Goal: Information Seeking & Learning: Learn about a topic

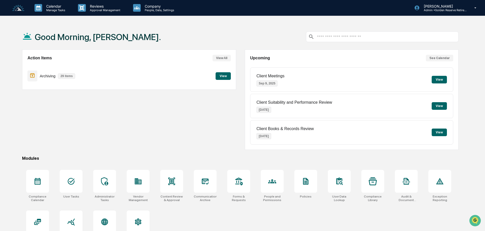
click at [221, 76] on button "View" at bounding box center [222, 76] width 15 height 8
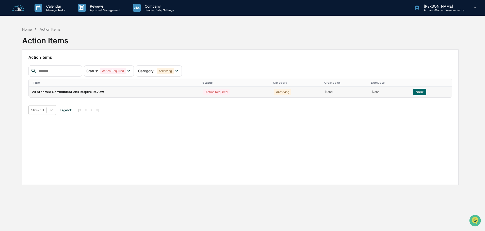
click at [424, 92] on td "View" at bounding box center [431, 92] width 42 height 11
click at [419, 91] on button "View" at bounding box center [419, 92] width 13 height 7
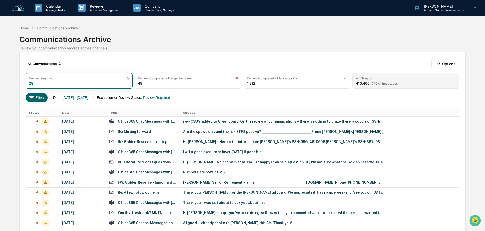
click at [388, 87] on div "All Threads 410,406 ( 740,013 messages)" at bounding box center [405, 81] width 107 height 16
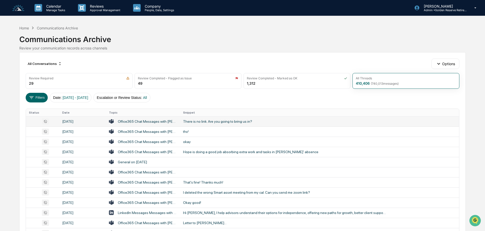
click at [206, 122] on div "There is no link. Are you going to bring us in?" at bounding box center [284, 121] width 203 height 4
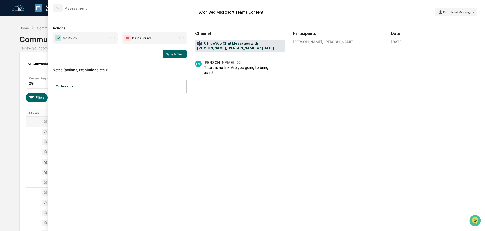
click at [59, 9] on icon "modal" at bounding box center [58, 8] width 4 height 4
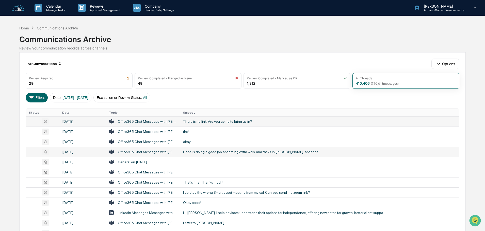
click at [199, 153] on div "Hope is doing a good job absorbing extra work and tasks in [PERSON_NAME]' absen…" at bounding box center [284, 152] width 203 height 4
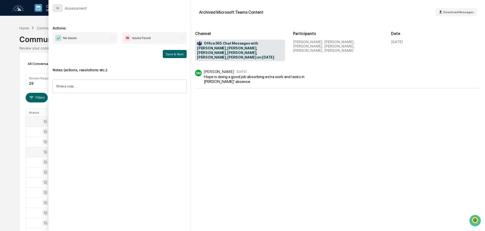
click at [60, 12] on button "modal" at bounding box center [58, 8] width 10 height 8
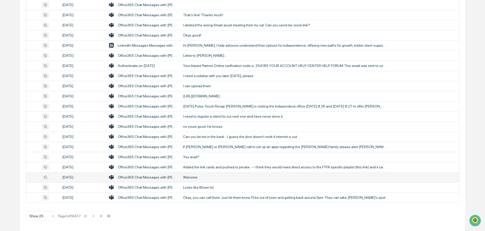
scroll to position [168, 0]
click at [44, 218] on div at bounding box center [38, 215] width 19 height 5
click at [44, 205] on div "Show 100" at bounding box center [41, 202] width 30 height 10
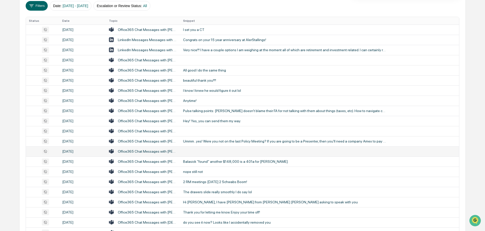
scroll to position [41, 0]
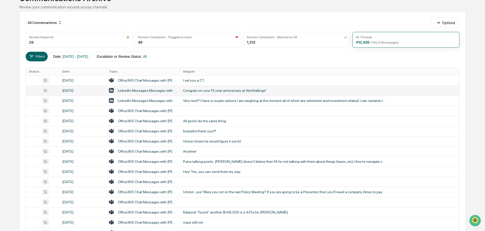
click at [202, 91] on div "Congrats on your 15 year anniversary at AlerStallings!" at bounding box center [284, 91] width 203 height 4
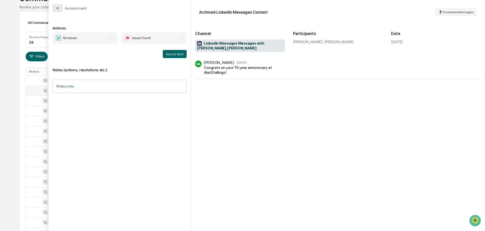
click at [56, 7] on icon "modal" at bounding box center [58, 8] width 4 height 4
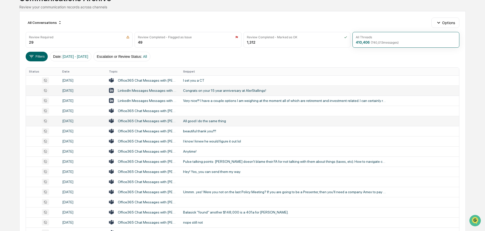
scroll to position [66, 0]
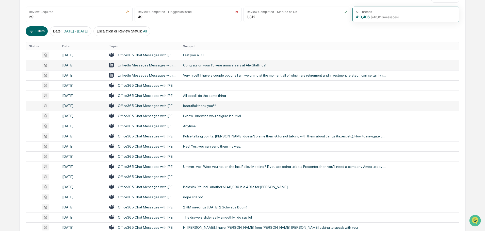
click at [199, 108] on div "beautiful thank you!!!!" at bounding box center [284, 106] width 203 height 4
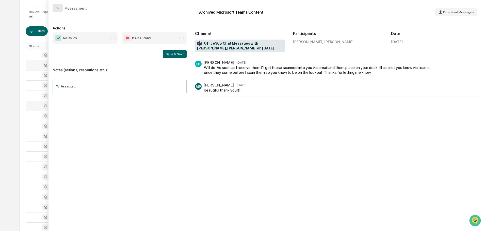
click at [60, 7] on button "modal" at bounding box center [58, 8] width 10 height 8
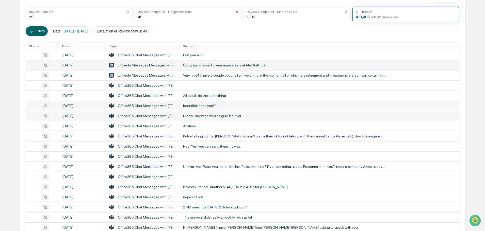
click at [203, 119] on td "I know I knew he would figure it out lol" at bounding box center [319, 116] width 279 height 10
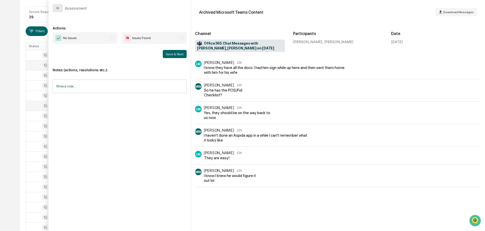
click at [56, 7] on icon "modal" at bounding box center [58, 8] width 4 height 4
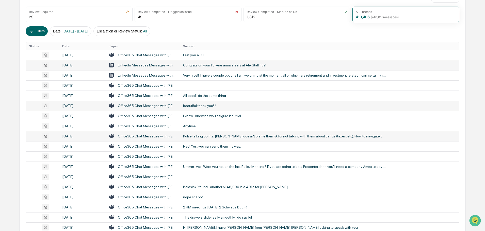
click at [210, 137] on div "Pulse talking points: [PERSON_NAME] doesn't blame their FA for not talking with…" at bounding box center [284, 136] width 203 height 4
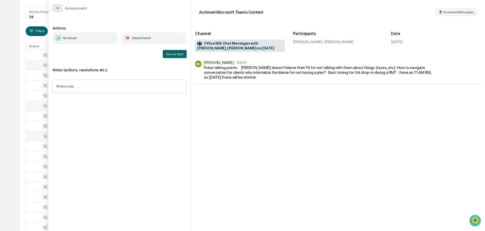
click at [57, 7] on icon "modal" at bounding box center [58, 8] width 4 height 4
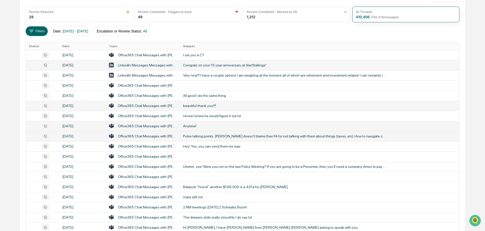
click at [191, 127] on div "Anytime!" at bounding box center [284, 126] width 203 height 4
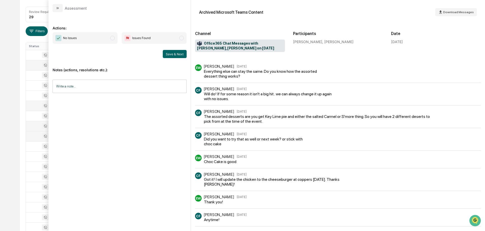
scroll to position [135, 0]
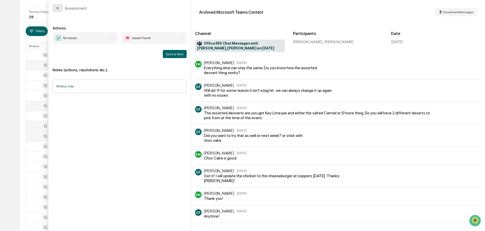
click at [56, 11] on button "modal" at bounding box center [58, 8] width 10 height 8
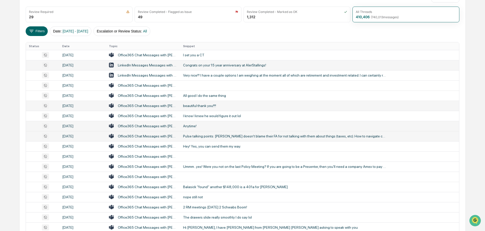
scroll to position [92, 0]
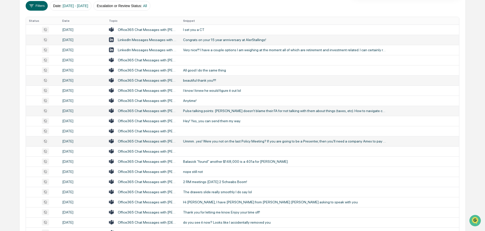
click at [197, 141] on div "Ummm...yes! Were you not on the last Policy Meeting? If you are going to be a P…" at bounding box center [284, 141] width 203 height 4
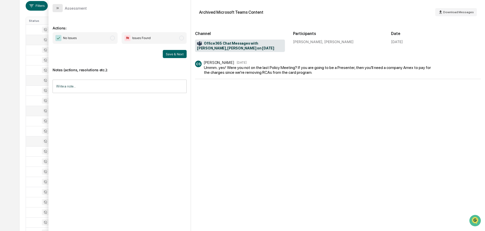
click at [60, 9] on button "modal" at bounding box center [58, 8] width 10 height 8
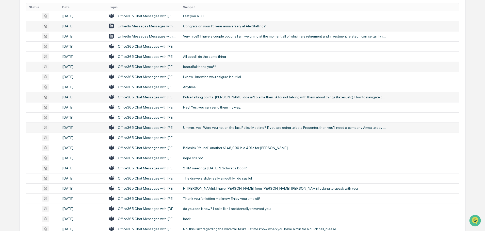
scroll to position [117, 0]
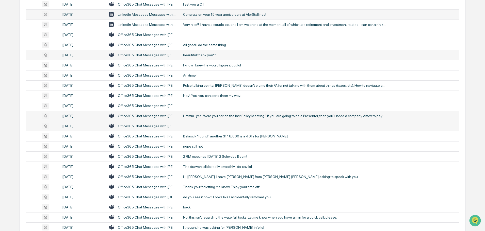
click at [202, 125] on td at bounding box center [319, 126] width 279 height 10
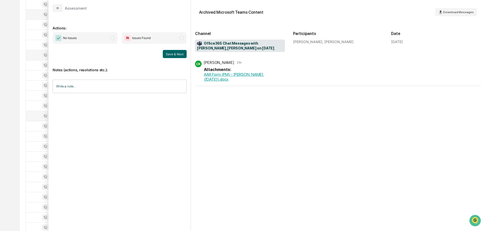
click at [58, 6] on icon "modal" at bounding box center [58, 8] width 4 height 4
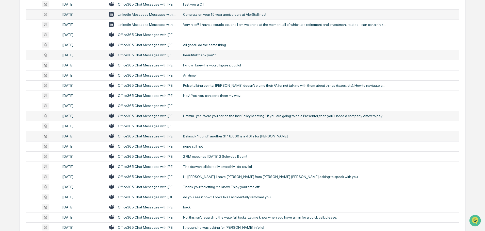
click at [198, 134] on div "Balasick "found" another $148,000 is a 401a for [PERSON_NAME]." at bounding box center [284, 136] width 203 height 4
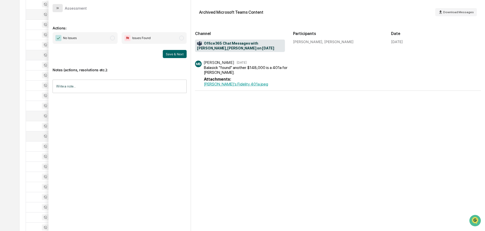
click at [62, 8] on button "modal" at bounding box center [58, 8] width 10 height 8
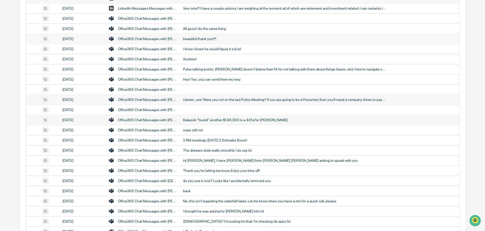
scroll to position [143, 0]
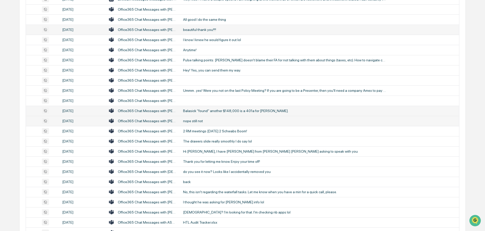
click at [196, 120] on div "nope still not" at bounding box center [284, 121] width 203 height 4
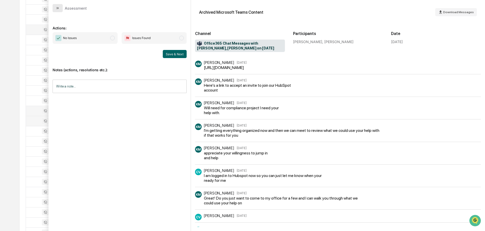
click at [56, 8] on icon "modal" at bounding box center [58, 8] width 4 height 4
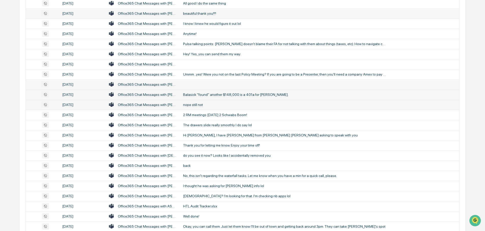
scroll to position [168, 0]
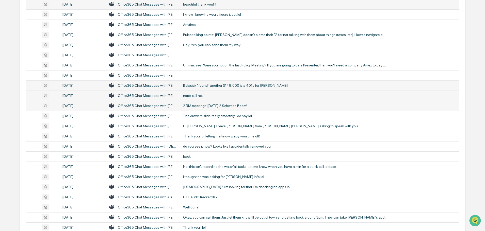
click at [198, 105] on div "2 RM meetings [DATE] 2 Schwabs Boom!" at bounding box center [284, 106] width 203 height 4
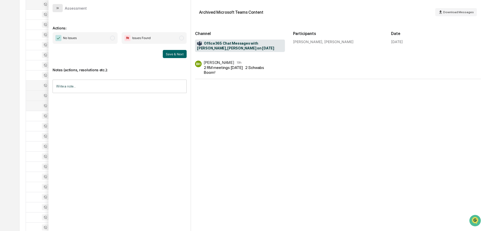
click at [62, 9] on button "modal" at bounding box center [58, 8] width 10 height 8
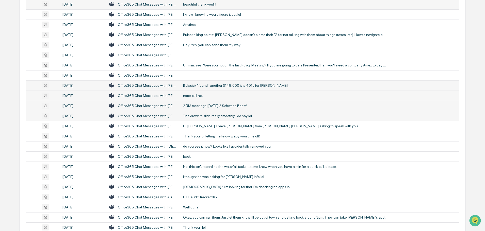
click at [201, 114] on div "The drawers slide really smoothly I do say lol" at bounding box center [284, 116] width 203 height 4
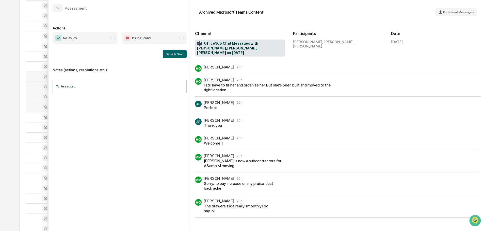
scroll to position [168, 0]
click at [56, 8] on icon "modal" at bounding box center [58, 8] width 4 height 4
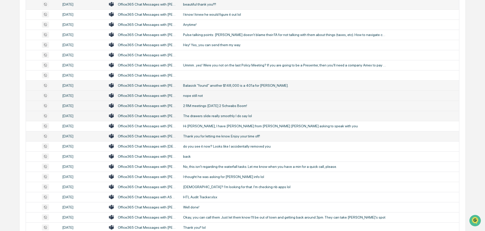
click at [208, 135] on div "Thank you for letting me know. Enjoy your time off!" at bounding box center [284, 136] width 203 height 4
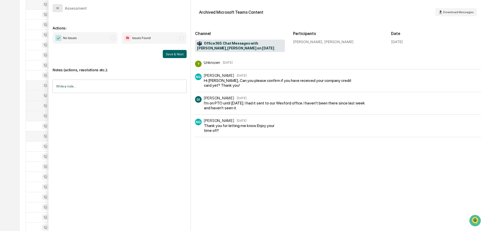
click at [58, 6] on button "modal" at bounding box center [58, 8] width 10 height 8
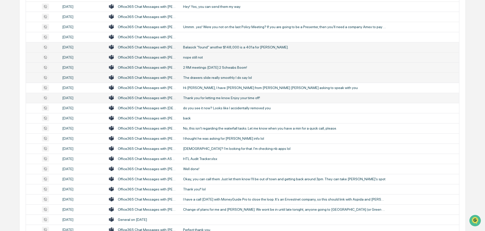
scroll to position [219, 0]
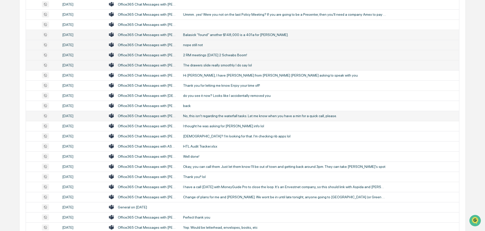
click at [200, 117] on div "No, this isn't regarding the waterfall tasks. Let me know when you have a min f…" at bounding box center [284, 116] width 203 height 4
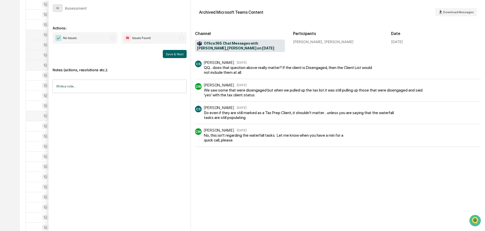
click at [60, 9] on button "modal" at bounding box center [58, 8] width 10 height 8
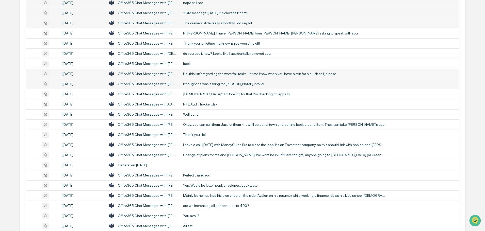
scroll to position [269, 0]
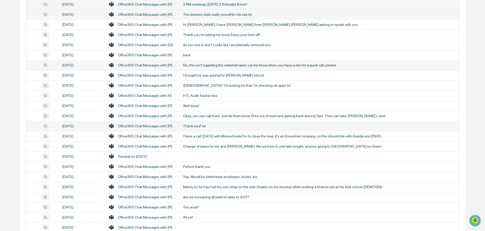
click at [194, 126] on div "Thank you!! lol" at bounding box center [284, 126] width 203 height 4
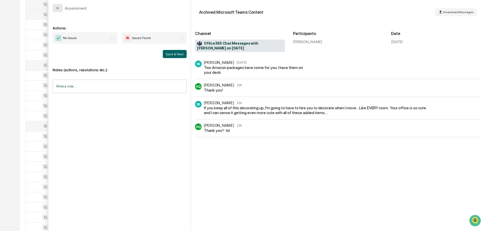
click at [57, 9] on icon "modal" at bounding box center [58, 8] width 4 height 4
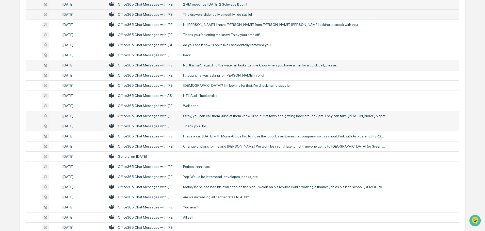
scroll to position [295, 0]
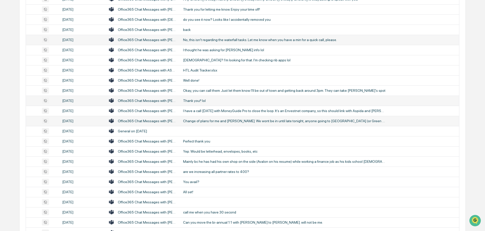
click at [202, 121] on div "Change of plans for me and [PERSON_NAME]. We wont be in until late tonight, any…" at bounding box center [284, 121] width 203 height 4
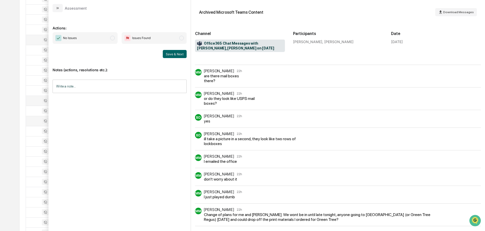
scroll to position [137, 0]
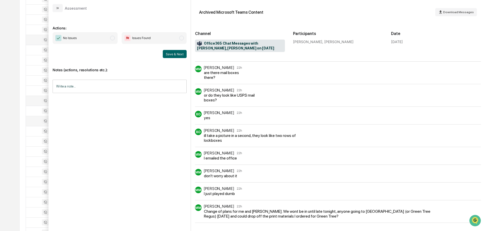
click at [63, 8] on div "Assessment" at bounding box center [70, 8] width 34 height 8
click at [59, 6] on icon "modal" at bounding box center [58, 8] width 4 height 4
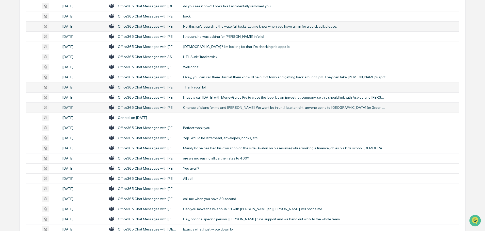
scroll to position [320, 0]
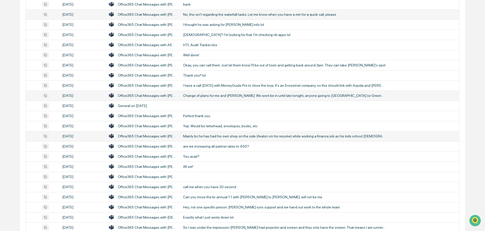
click at [204, 135] on div "Mainly bc he has had his own shop on the side (Avalon on his resume) while work…" at bounding box center [284, 136] width 203 height 4
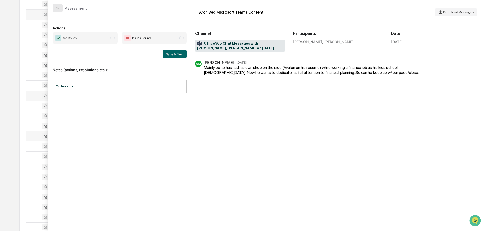
click at [58, 9] on icon "modal" at bounding box center [58, 8] width 4 height 4
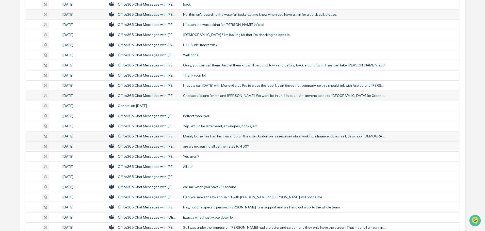
click at [192, 146] on div "are we increasing all partner rates to 400?" at bounding box center [284, 146] width 203 height 4
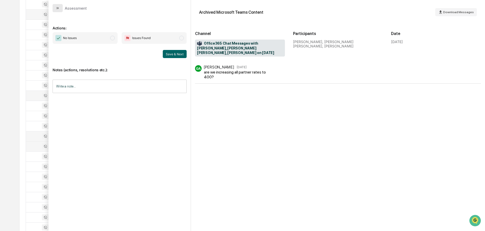
click at [58, 5] on button "modal" at bounding box center [58, 8] width 10 height 8
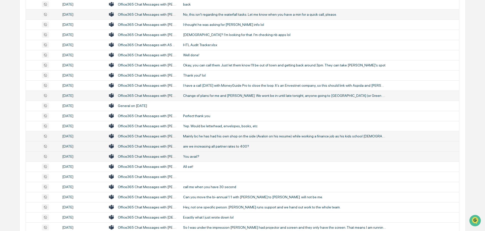
click at [196, 157] on div "You avail?" at bounding box center [284, 157] width 203 height 4
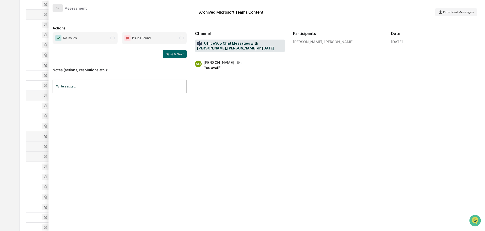
click at [62, 9] on button "modal" at bounding box center [58, 8] width 10 height 8
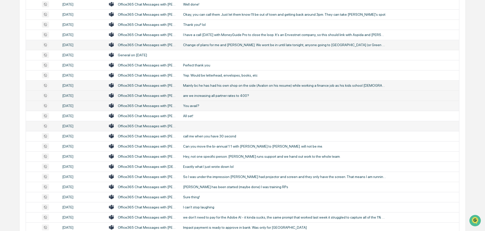
scroll to position [396, 0]
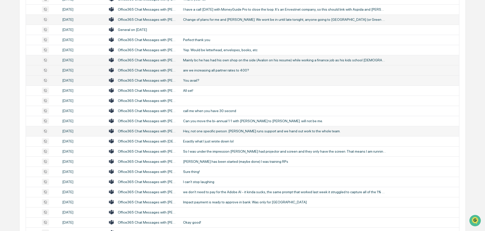
click at [197, 130] on div "Hey, not one specific person. [PERSON_NAME] runs support and we hand out work t…" at bounding box center [284, 131] width 203 height 4
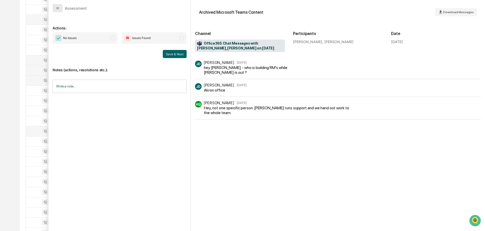
click at [54, 7] on button "modal" at bounding box center [58, 8] width 10 height 8
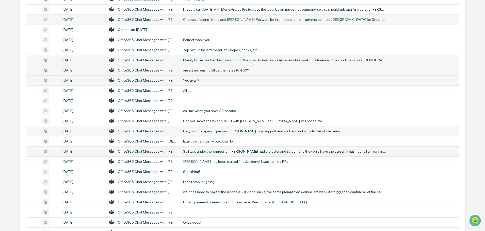
click at [202, 153] on div "So I was under the impression [PERSON_NAME] had projector and screen and they o…" at bounding box center [284, 151] width 203 height 4
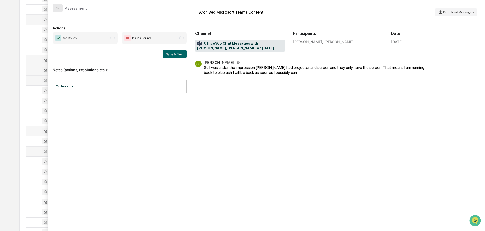
click at [57, 9] on icon "modal" at bounding box center [58, 8] width 4 height 4
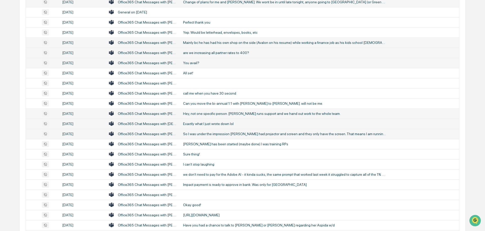
scroll to position [422, 0]
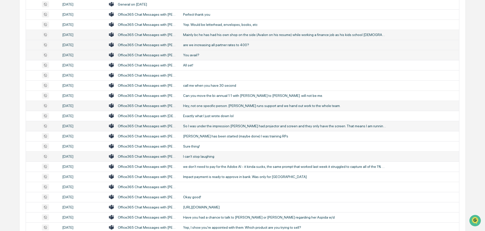
click at [195, 154] on td "I can't stop laughing" at bounding box center [319, 156] width 279 height 10
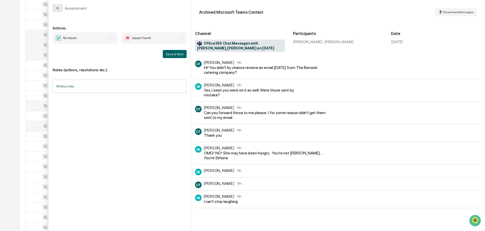
click at [57, 9] on icon "modal" at bounding box center [58, 8] width 4 height 4
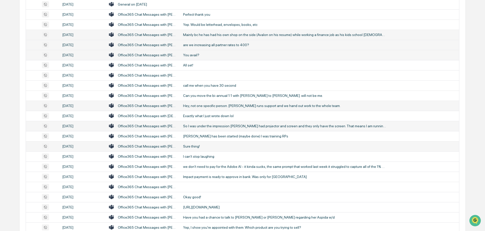
scroll to position [447, 0]
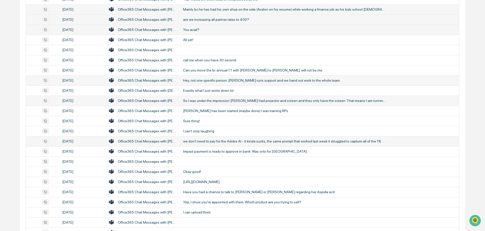
click at [201, 142] on div "we don't need to pay for the Adobe AI - it kinda sucks, the same prompt that wo…" at bounding box center [284, 141] width 203 height 4
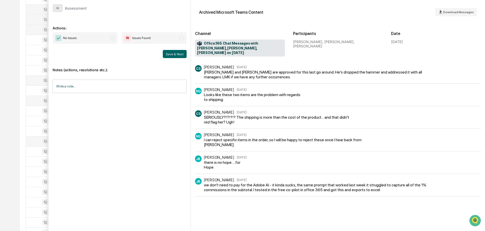
click at [60, 9] on button "modal" at bounding box center [58, 8] width 10 height 8
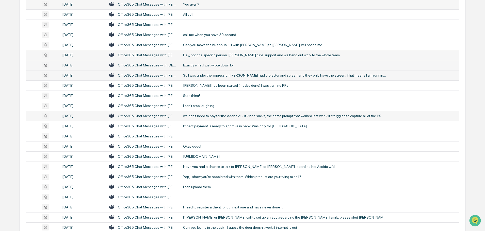
scroll to position [498, 0]
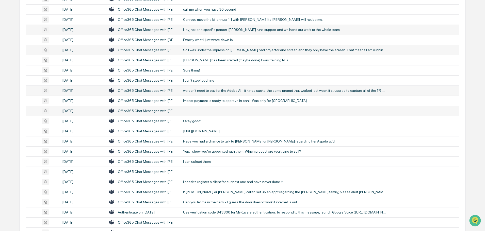
click at [195, 110] on td at bounding box center [319, 111] width 279 height 10
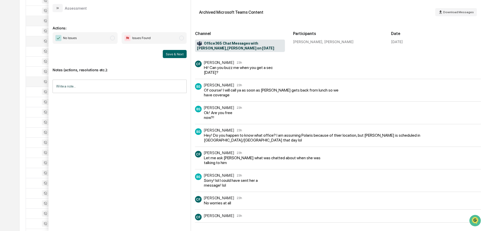
scroll to position [498, 0]
click at [56, 9] on icon "modal" at bounding box center [58, 8] width 4 height 4
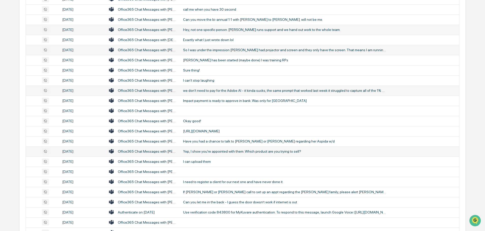
click at [210, 153] on div "Yep, I show you're appointed with them. Which product are you trying to sell?" at bounding box center [284, 151] width 203 height 4
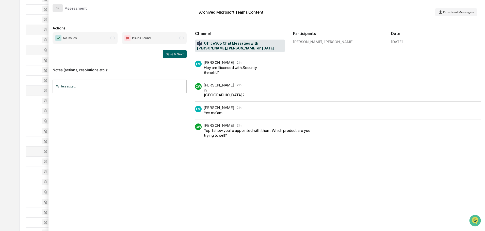
click at [56, 4] on button "modal" at bounding box center [58, 8] width 10 height 8
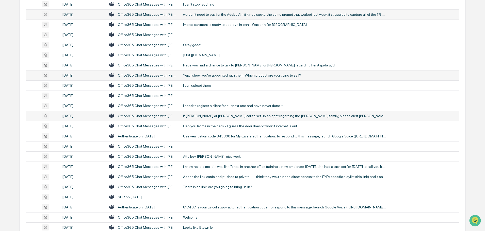
scroll to position [599, 0]
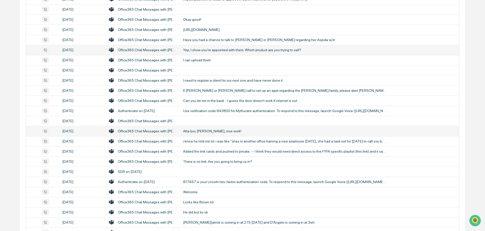
click at [202, 131] on div "Atta boy [PERSON_NAME], nice work!" at bounding box center [284, 131] width 203 height 4
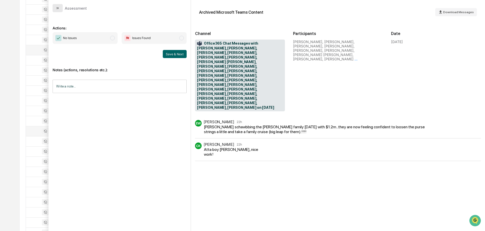
click at [60, 6] on button "modal" at bounding box center [58, 8] width 10 height 8
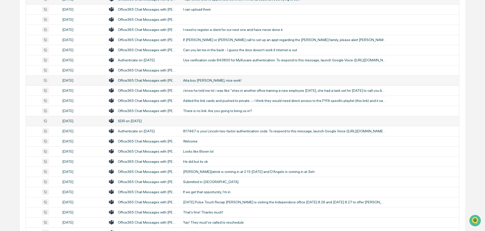
scroll to position [675, 0]
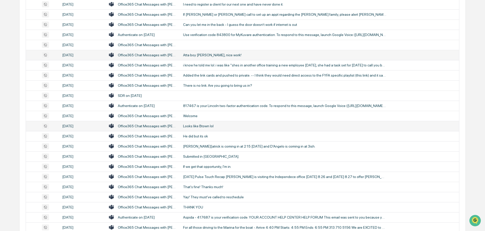
click at [200, 125] on div "Looks like Btown lol" at bounding box center [284, 126] width 203 height 4
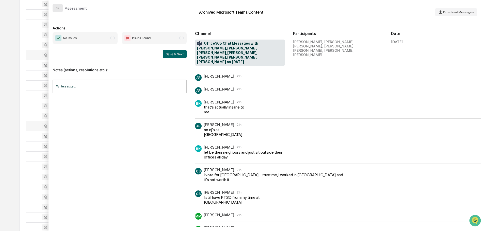
click at [57, 6] on icon "modal" at bounding box center [58, 8] width 4 height 4
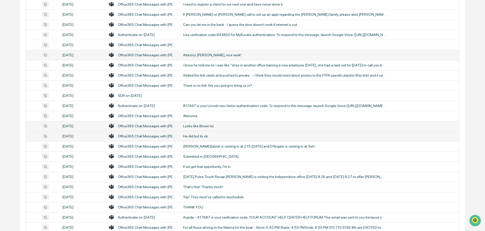
click at [196, 135] on div "He did but its ok" at bounding box center [284, 136] width 203 height 4
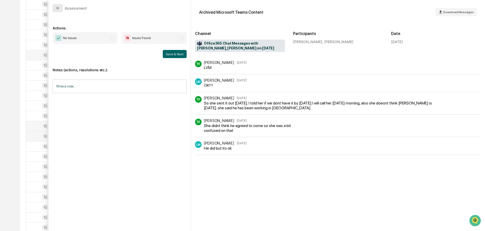
click at [56, 9] on icon "modal" at bounding box center [58, 8] width 4 height 4
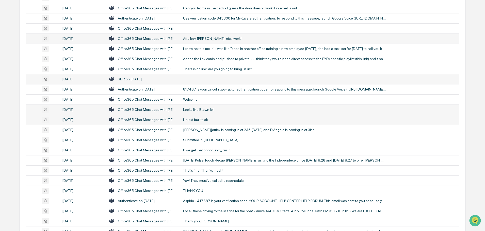
scroll to position [701, 0]
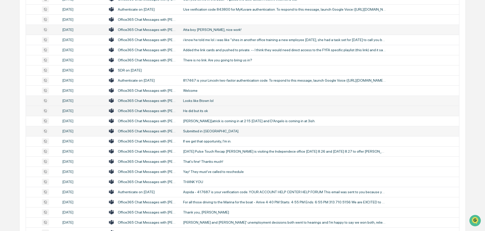
click at [193, 130] on div "Submitted in [GEOGRAPHIC_DATA]." at bounding box center [284, 131] width 203 height 4
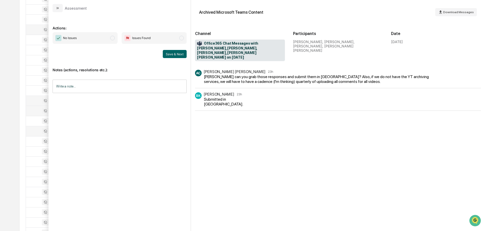
click at [57, 7] on icon "modal" at bounding box center [58, 8] width 4 height 4
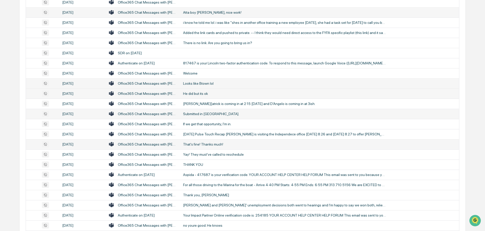
scroll to position [726, 0]
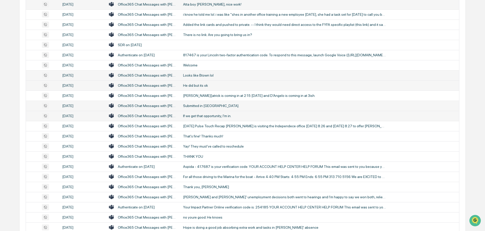
click at [201, 116] on div "If we get that opportunity, I'm in." at bounding box center [284, 116] width 203 height 4
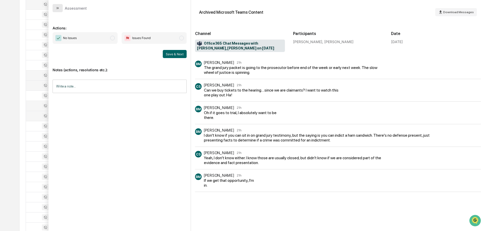
click at [58, 9] on icon "modal" at bounding box center [58, 8] width 4 height 4
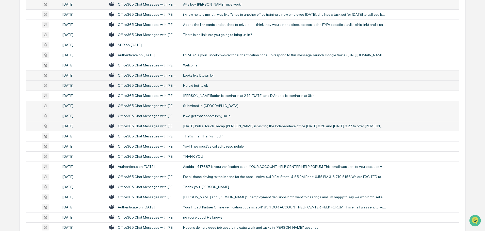
click at [216, 126] on div "[DATE] Pulse Touch Recap [PERSON_NAME] is visiting the Independece office [DATE…" at bounding box center [284, 126] width 203 height 4
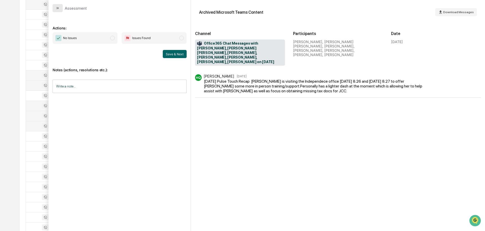
click at [59, 8] on icon "modal" at bounding box center [58, 8] width 4 height 4
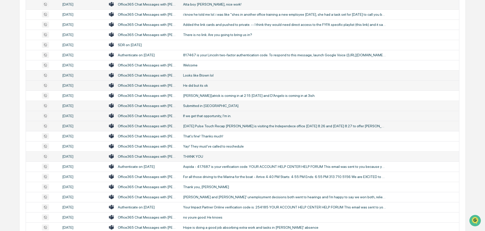
click at [199, 157] on div "THANK YOU" at bounding box center [284, 157] width 203 height 4
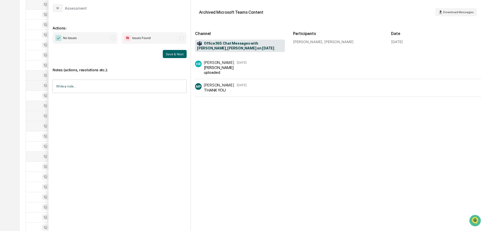
drag, startPoint x: 59, startPoint y: 6, endPoint x: 89, endPoint y: 26, distance: 36.0
click at [59, 6] on icon "modal" at bounding box center [58, 8] width 4 height 4
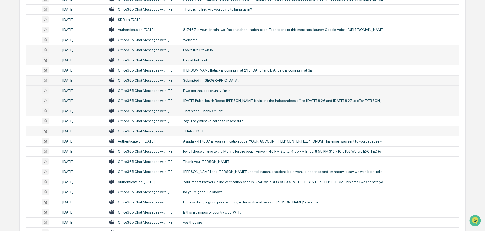
scroll to position [777, 0]
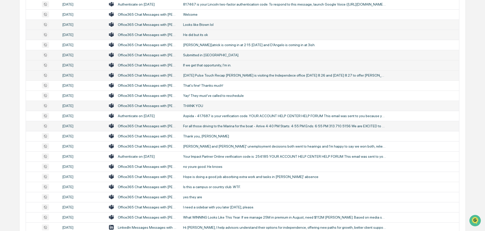
click at [207, 127] on div "For all those driving to the Marina for the boat - Arrive 4:40 PM Starts: 4:55 …" at bounding box center [284, 126] width 203 height 4
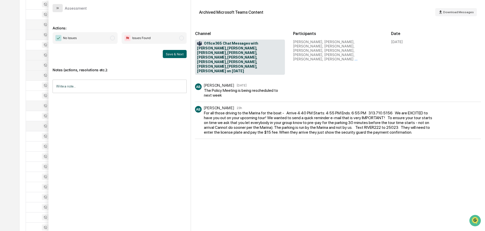
click at [59, 7] on icon "modal" at bounding box center [58, 8] width 4 height 4
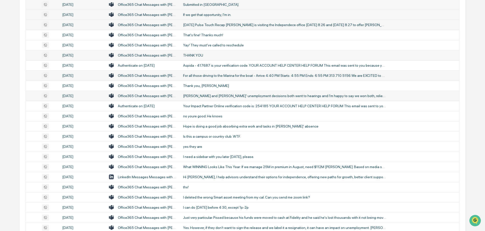
scroll to position [828, 0]
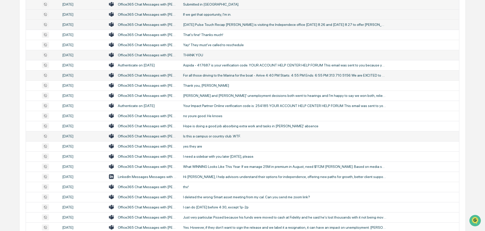
click at [198, 137] on div "Is this a campus or country club. WTF." at bounding box center [284, 136] width 203 height 4
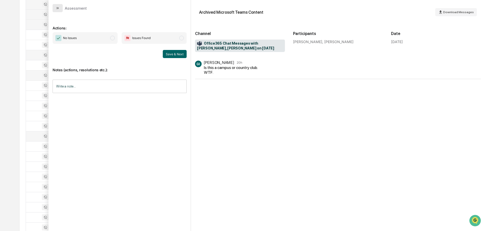
click at [59, 8] on icon "modal" at bounding box center [58, 8] width 4 height 4
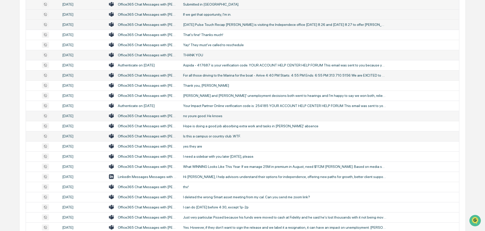
scroll to position [853, 0]
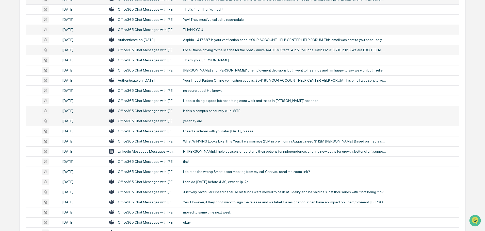
click at [196, 121] on div "yes they are" at bounding box center [284, 121] width 203 height 4
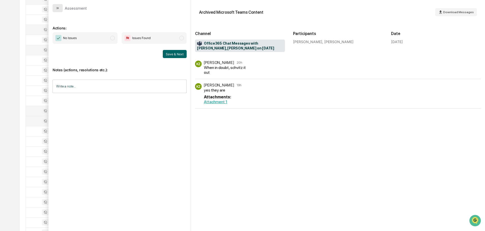
click at [60, 7] on button "modal" at bounding box center [58, 8] width 10 height 8
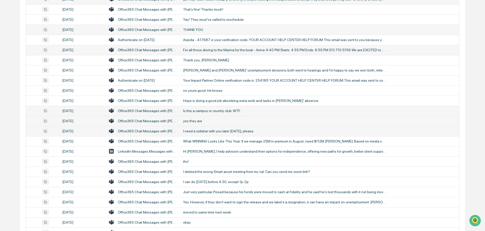
click at [202, 131] on div "I need a sidebar with you later [DATE], please." at bounding box center [284, 131] width 203 height 4
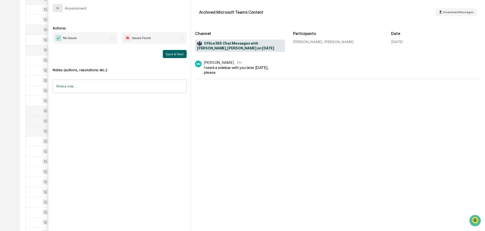
click at [60, 8] on button "modal" at bounding box center [58, 8] width 10 height 8
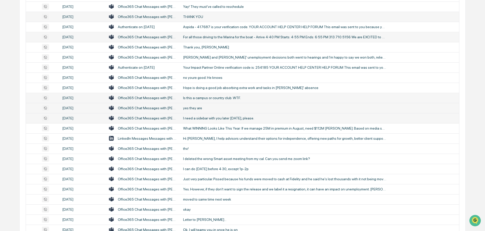
scroll to position [878, 0]
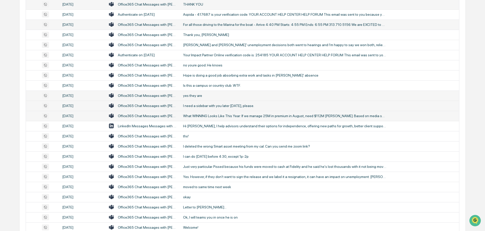
click at [204, 117] on div "What WINNING Looks Like This Year: If we manage 25M in premium in August, need …" at bounding box center [284, 116] width 203 height 4
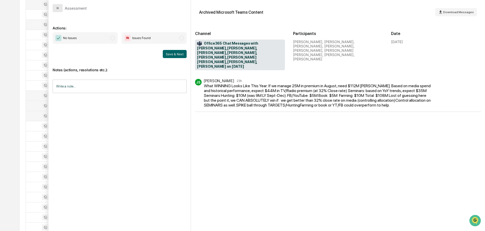
click at [57, 8] on icon "modal" at bounding box center [58, 8] width 4 height 4
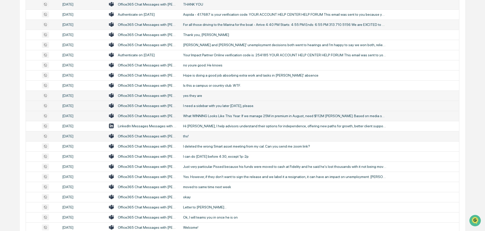
scroll to position [904, 0]
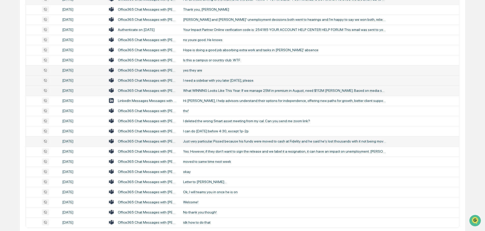
click at [207, 142] on div "Just very particular. Pissed because his funds were moved to cash at Fidelity a…" at bounding box center [284, 141] width 203 height 4
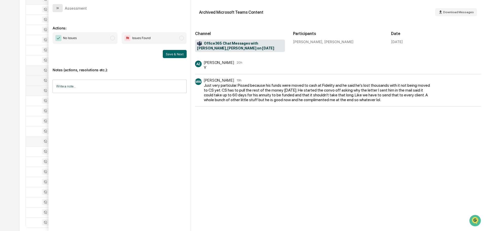
click at [56, 8] on icon "modal" at bounding box center [58, 8] width 4 height 4
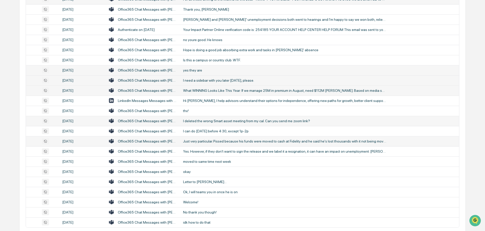
scroll to position [929, 0]
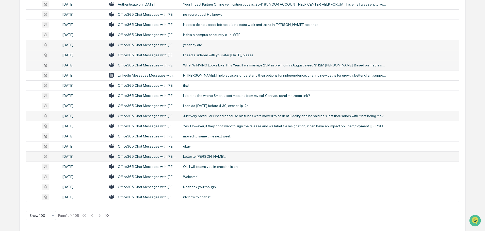
click at [198, 157] on div "Letter to [PERSON_NAME]..." at bounding box center [284, 157] width 203 height 4
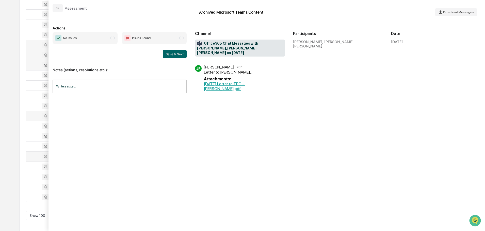
click at [61, 8] on button "modal" at bounding box center [58, 8] width 10 height 8
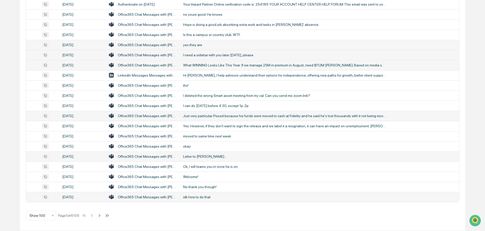
click at [200, 196] on div "idk how to do that" at bounding box center [284, 197] width 203 height 4
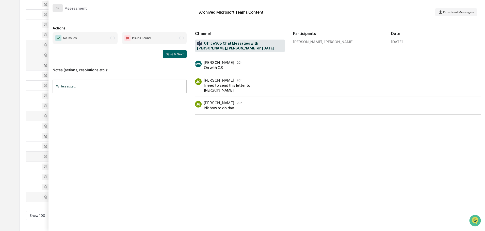
click at [60, 7] on button "modal" at bounding box center [58, 8] width 10 height 8
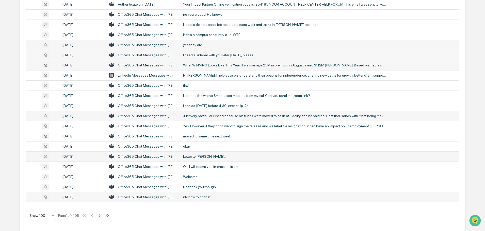
click at [101, 215] on icon at bounding box center [100, 216] width 6 height 6
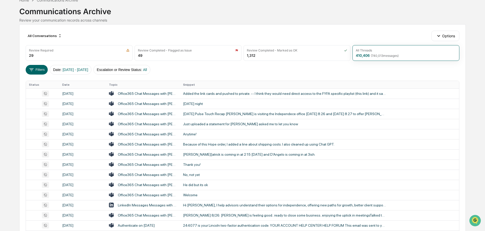
scroll to position [16, 0]
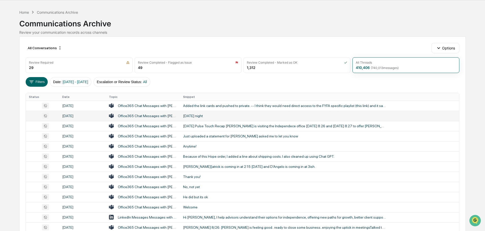
click at [205, 118] on td "[DATE] night" at bounding box center [319, 116] width 279 height 10
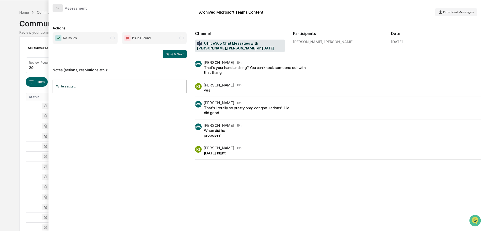
click at [56, 9] on icon "modal" at bounding box center [58, 8] width 4 height 4
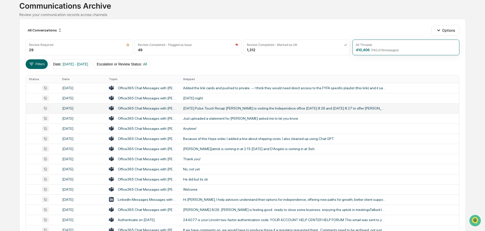
scroll to position [41, 0]
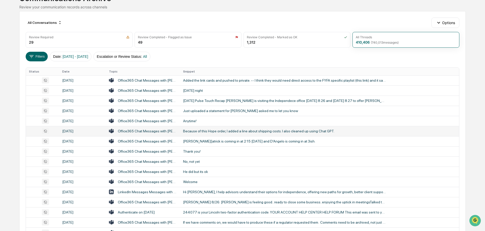
click at [200, 128] on td "Because of this Hope order, I added a line about shipping costs. I also cleaned…" at bounding box center [319, 131] width 279 height 10
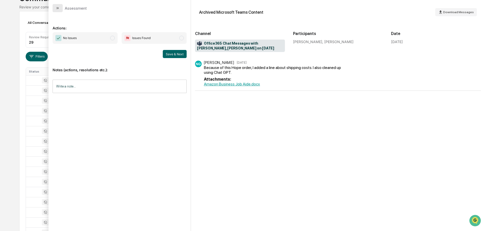
click at [59, 10] on icon "modal" at bounding box center [58, 8] width 4 height 4
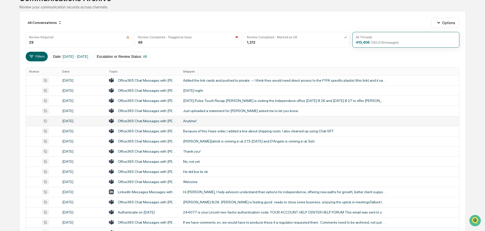
click at [193, 122] on div "Anytime!" at bounding box center [284, 121] width 203 height 4
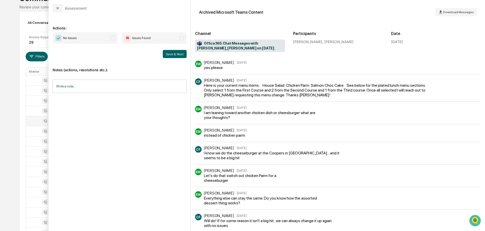
click at [56, 3] on div "Assessment" at bounding box center [119, 6] width 142 height 12
click at [58, 7] on icon "modal" at bounding box center [58, 8] width 4 height 4
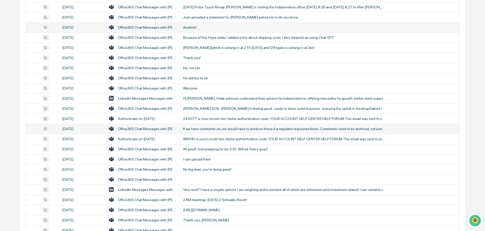
scroll to position [143, 0]
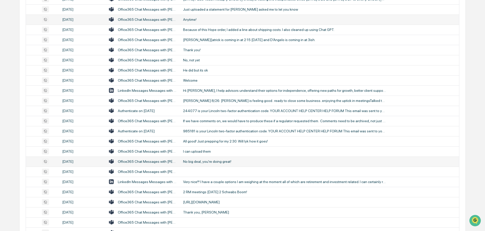
click at [200, 162] on div "No big deal, you're doing great!" at bounding box center [284, 162] width 203 height 4
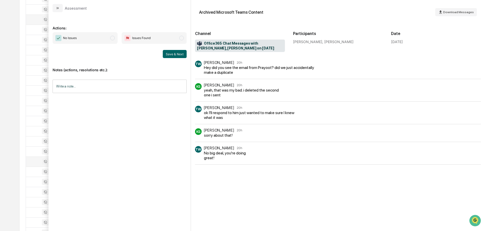
click at [60, 8] on button "modal" at bounding box center [58, 8] width 10 height 8
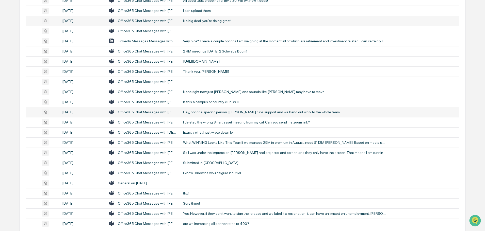
scroll to position [295, 0]
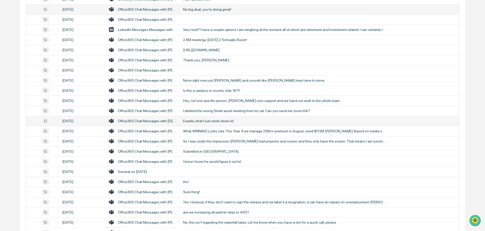
click at [209, 123] on div "Exactly what I just wrote down lol" at bounding box center [284, 121] width 203 height 4
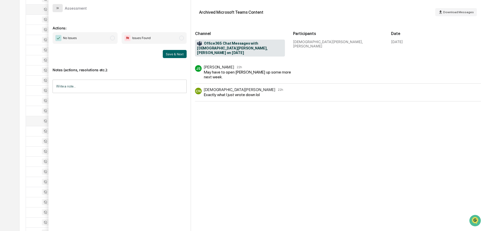
click at [56, 8] on icon "modal" at bounding box center [58, 8] width 4 height 4
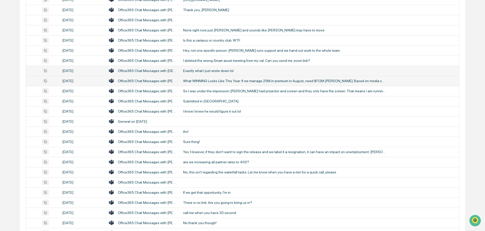
scroll to position [346, 0]
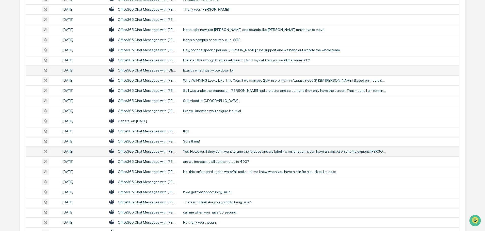
click at [202, 151] on div "Yes. However, if they don't want to sign the release and we label it a resignat…" at bounding box center [284, 151] width 203 height 4
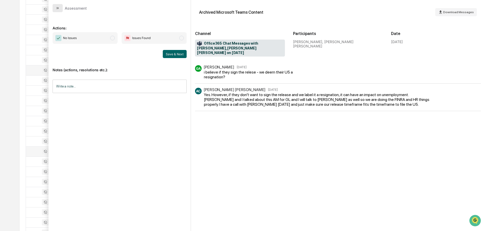
click at [58, 8] on icon "modal" at bounding box center [56, 8] width 1 height 2
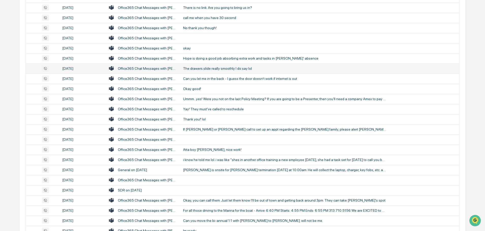
scroll to position [548, 0]
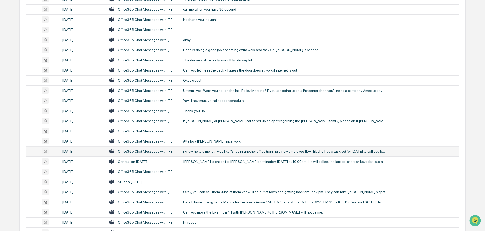
click at [211, 152] on div "i know he told me lol. i was like "shes in another office training a new employ…" at bounding box center [284, 151] width 203 height 4
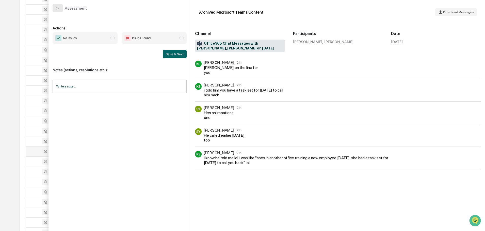
click at [58, 6] on icon "modal" at bounding box center [58, 8] width 4 height 4
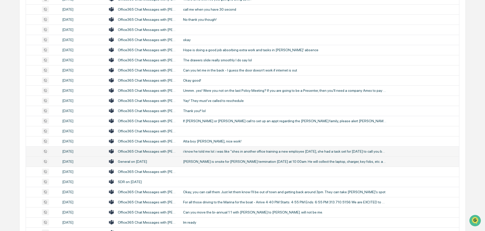
click at [208, 165] on td "[PERSON_NAME] is onsite for [PERSON_NAME] termination [DATE] at 10:00am. He wil…" at bounding box center [319, 162] width 279 height 10
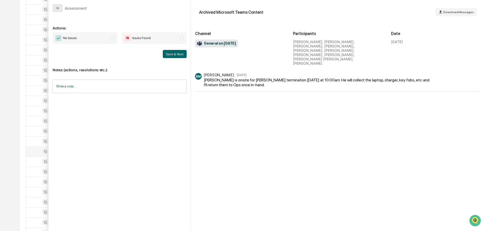
click at [58, 8] on icon "modal" at bounding box center [58, 8] width 1 height 2
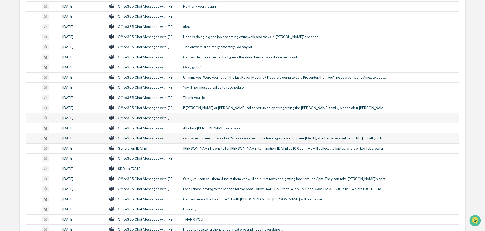
scroll to position [574, 0]
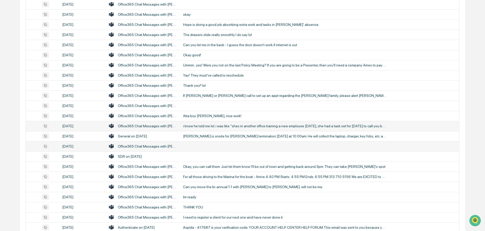
click at [194, 146] on td at bounding box center [319, 146] width 279 height 10
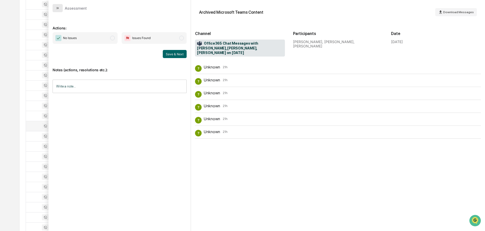
click at [58, 8] on icon "modal" at bounding box center [58, 8] width 1 height 2
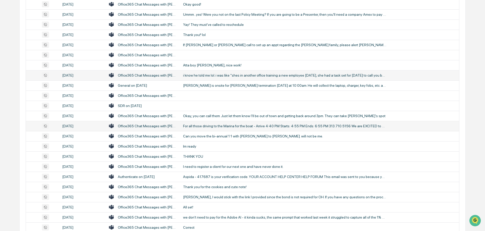
scroll to position [650, 0]
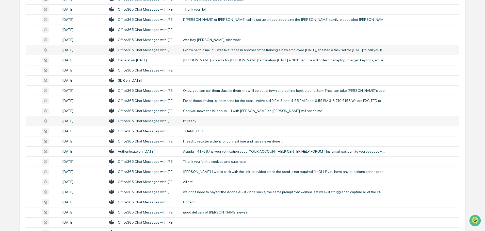
click at [204, 123] on div "Im ready" at bounding box center [284, 121] width 203 height 4
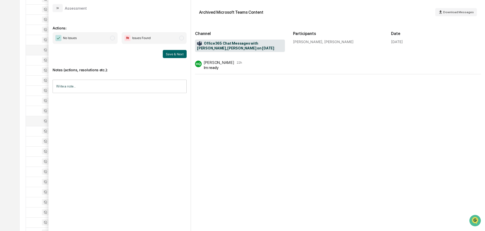
click at [61, 6] on button "modal" at bounding box center [58, 8] width 10 height 8
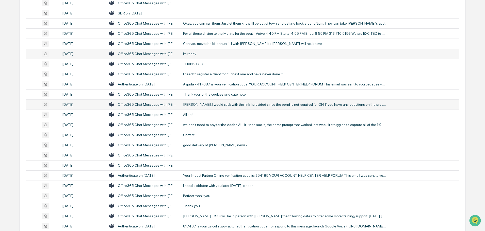
scroll to position [726, 0]
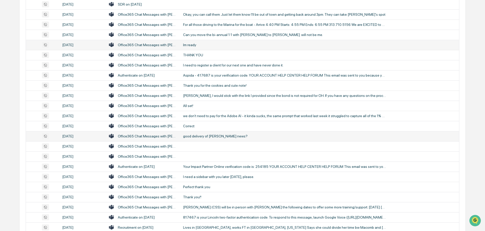
click at [202, 135] on div "good delivery of [PERSON_NAME] news?" at bounding box center [284, 136] width 203 height 4
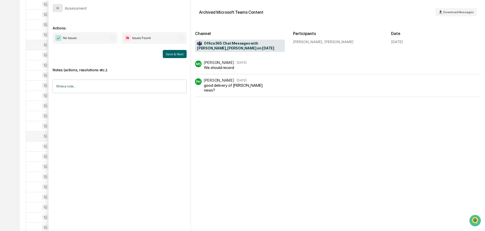
click at [56, 8] on icon "modal" at bounding box center [58, 8] width 4 height 4
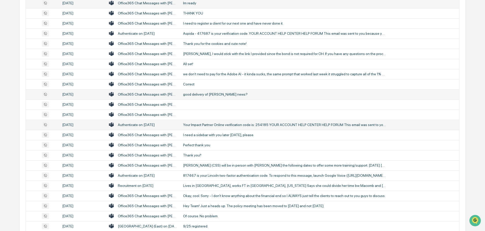
scroll to position [777, 0]
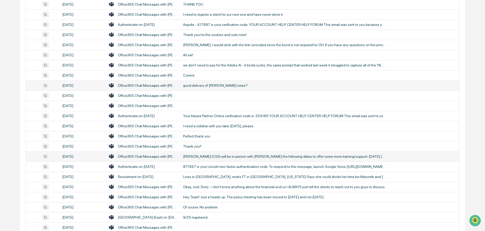
click at [212, 157] on div "[PERSON_NAME] (CSS) will be in person with [PERSON_NAME] the following dates to…" at bounding box center [284, 157] width 203 height 4
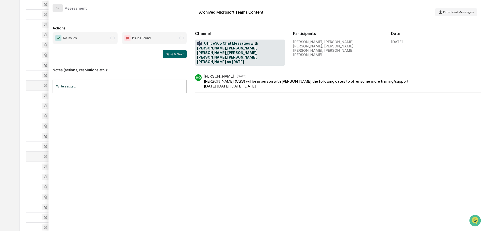
click at [58, 7] on icon "modal" at bounding box center [58, 8] width 1 height 2
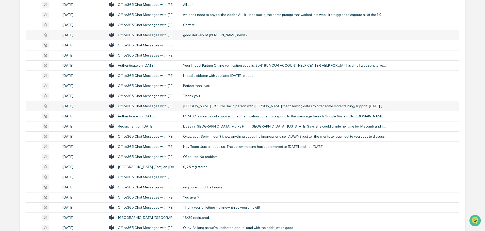
scroll to position [828, 0]
click at [207, 137] on div "Okay, cool. Sorry - I don't know anything about the financial end so I ALWAYS j…" at bounding box center [284, 136] width 203 height 4
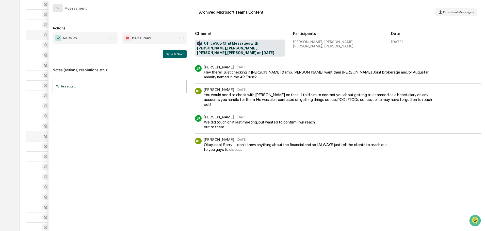
click at [56, 10] on icon "modal" at bounding box center [58, 8] width 4 height 4
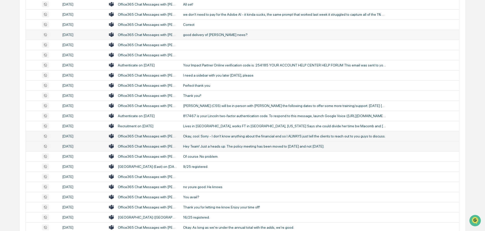
click at [208, 147] on div "Hey Team! Just a heads up. The policy meeting has been moved to [DATE] and not …" at bounding box center [284, 146] width 203 height 4
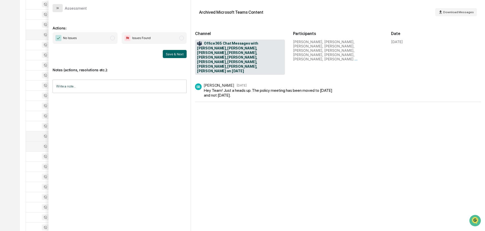
click at [58, 9] on icon "modal" at bounding box center [58, 8] width 4 height 4
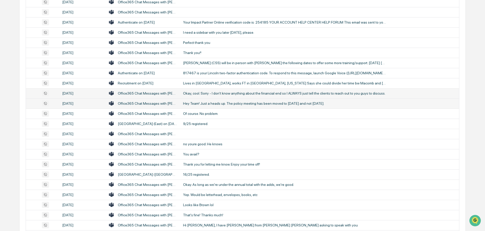
scroll to position [878, 0]
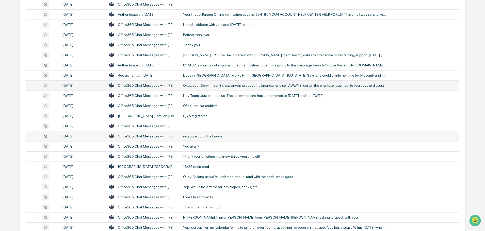
click at [200, 139] on td "no youre good. He knows" at bounding box center [319, 136] width 279 height 10
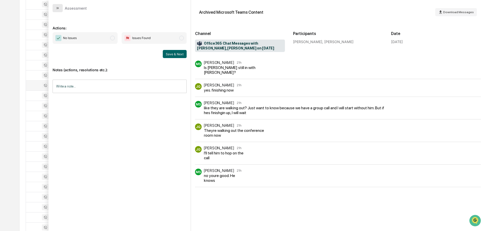
click at [59, 8] on icon "modal" at bounding box center [58, 8] width 4 height 4
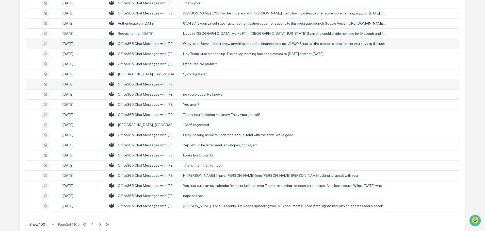
scroll to position [929, 0]
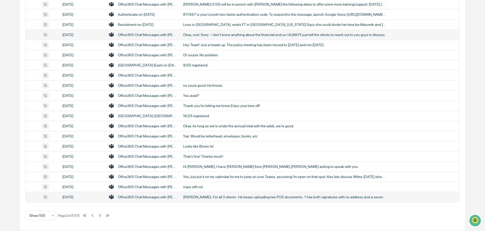
click at [214, 197] on div "[PERSON_NAME]- For all 3 clients- He keeps uploading two POS documents- 1 has b…" at bounding box center [284, 197] width 203 height 4
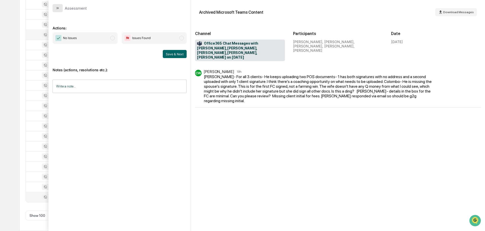
click at [59, 7] on icon "modal" at bounding box center [58, 8] width 4 height 4
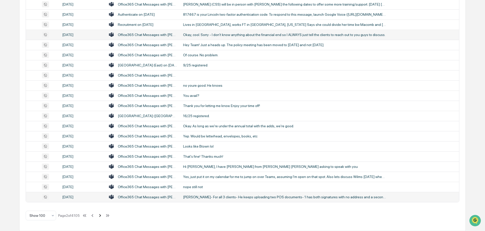
click at [101, 216] on icon at bounding box center [100, 216] width 6 height 6
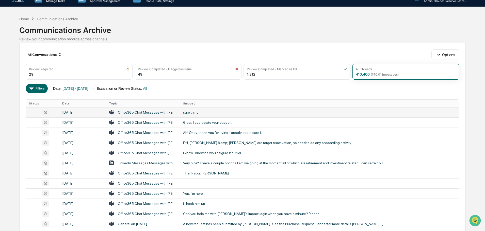
scroll to position [25, 0]
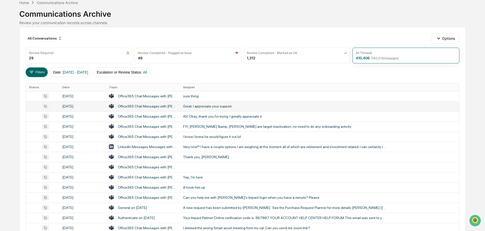
click at [211, 107] on div "Great. I appreciate your support." at bounding box center [284, 106] width 203 height 4
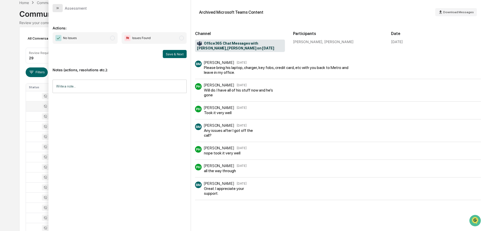
click at [60, 9] on button "modal" at bounding box center [58, 8] width 10 height 8
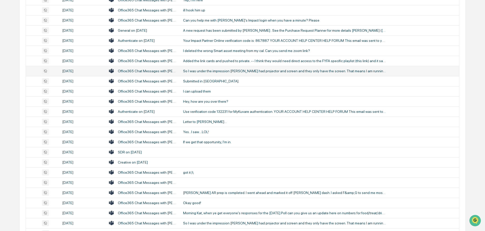
scroll to position [203, 0]
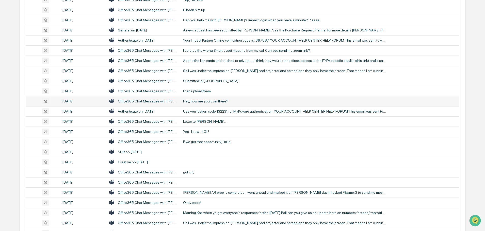
click at [210, 102] on div "Hey, how are you over there?" at bounding box center [284, 101] width 203 height 4
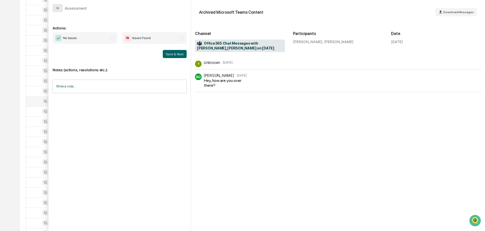
click at [61, 9] on button "modal" at bounding box center [58, 8] width 10 height 8
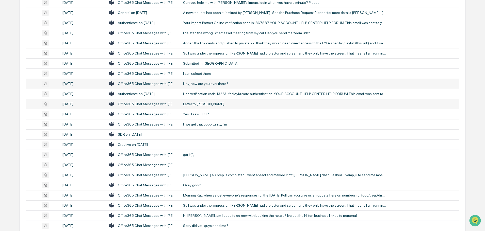
scroll to position [228, 0]
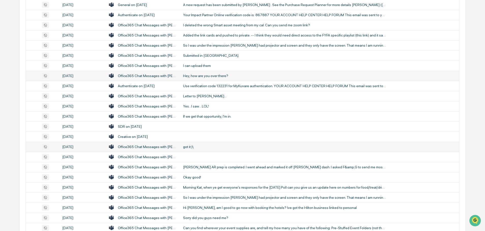
click at [195, 146] on div "got it:)\" at bounding box center [284, 147] width 203 height 4
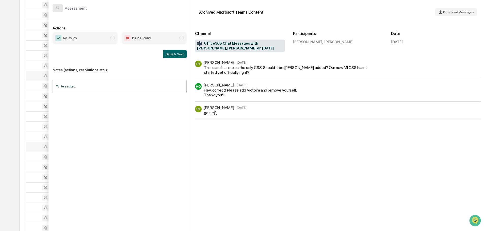
click at [56, 7] on icon "modal" at bounding box center [58, 8] width 4 height 4
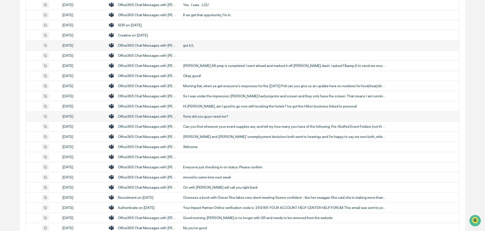
scroll to position [355, 0]
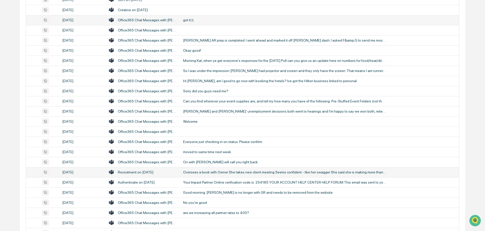
click at [210, 173] on div "Oversees a book with Owner She takes new client meeting Seems confident - like …" at bounding box center [284, 172] width 203 height 4
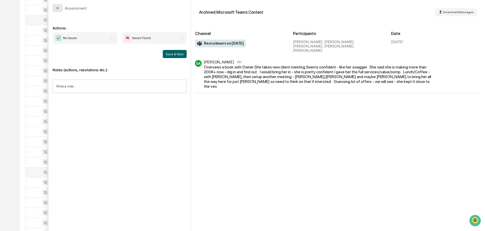
click at [60, 9] on button "modal" at bounding box center [58, 8] width 10 height 8
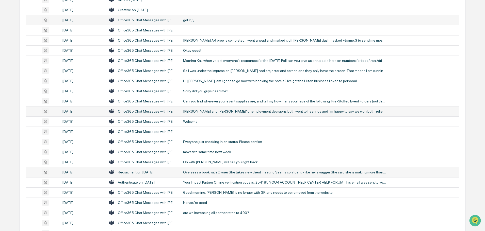
click at [197, 110] on div "[PERSON_NAME] and [PERSON_NAME]' unemployment decisions both went to hearings a…" at bounding box center [284, 111] width 203 height 4
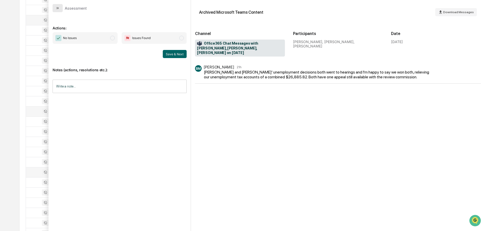
click at [59, 8] on icon "modal" at bounding box center [58, 8] width 4 height 4
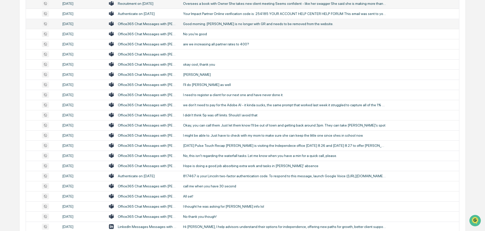
scroll to position [533, 0]
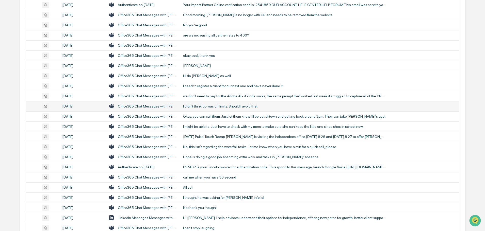
click at [213, 107] on div "I didn't think 5p was off limits. Should I avoid that" at bounding box center [284, 106] width 203 height 4
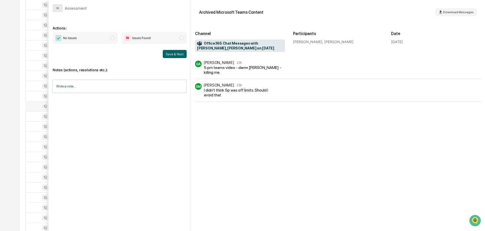
click at [60, 5] on button "modal" at bounding box center [58, 8] width 10 height 8
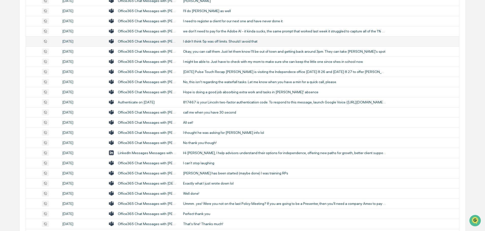
scroll to position [609, 0]
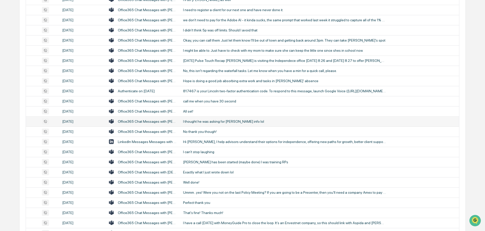
click at [204, 119] on div "I thought he was asking for [PERSON_NAME] info lol" at bounding box center [284, 121] width 203 height 4
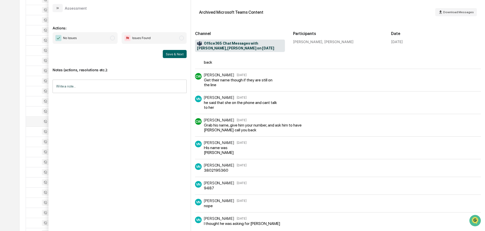
scroll to position [139, 0]
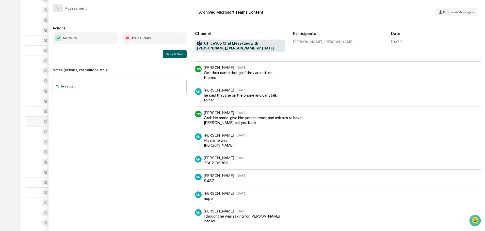
click at [57, 9] on icon "modal" at bounding box center [58, 8] width 4 height 4
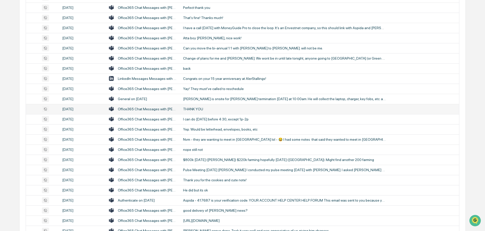
scroll to position [837, 0]
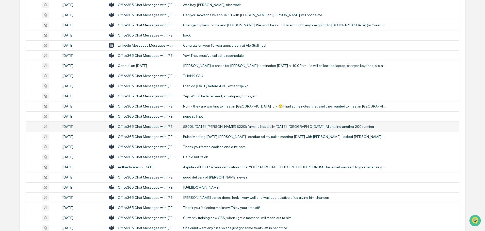
click at [225, 125] on div "$800k [DATE] ([PERSON_NAME]) $220k farming hopefully [DATE] ([GEOGRAPHIC_DATA])…" at bounding box center [284, 127] width 203 height 4
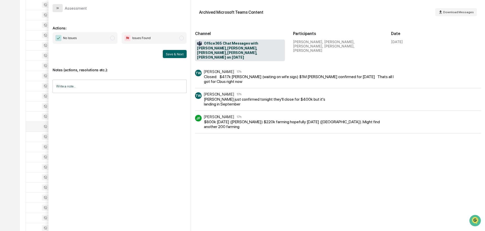
click at [58, 8] on icon "modal" at bounding box center [58, 8] width 1 height 2
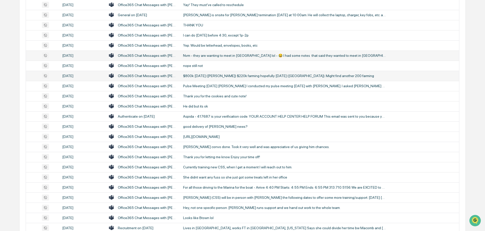
scroll to position [913, 0]
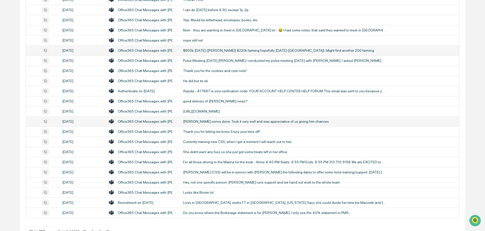
click at [214, 121] on div "[PERSON_NAME] convo done. Took it very well and was appreciative of us giving h…" at bounding box center [284, 121] width 203 height 4
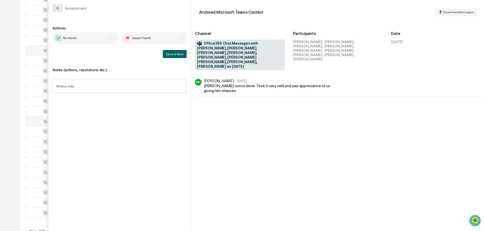
click at [60, 8] on button "modal" at bounding box center [58, 8] width 10 height 8
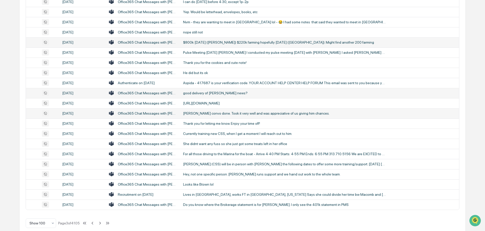
scroll to position [929, 0]
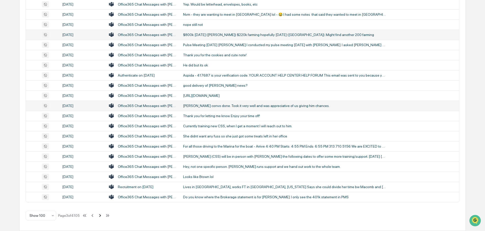
click at [102, 215] on icon at bounding box center [100, 216] width 6 height 6
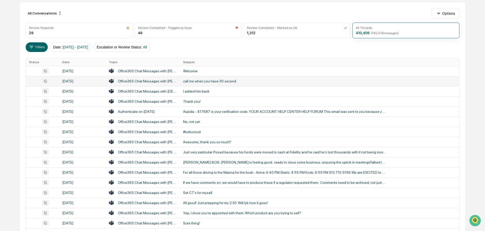
scroll to position [51, 0]
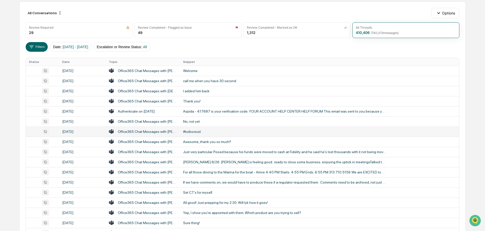
click at [198, 132] on div "#turbocrust" at bounding box center [284, 132] width 203 height 4
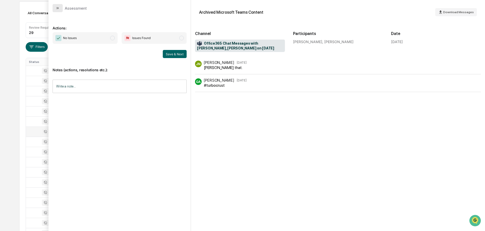
click at [55, 7] on button "modal" at bounding box center [58, 8] width 10 height 8
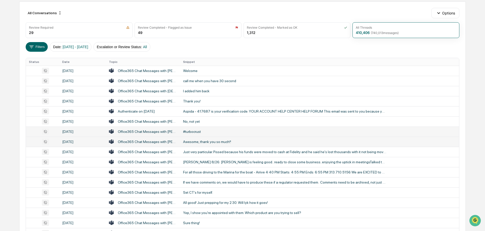
click at [207, 142] on div "Awesome, thank you so much!!" at bounding box center [284, 142] width 203 height 4
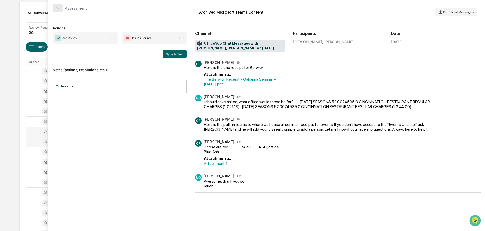
click at [57, 8] on icon "modal" at bounding box center [56, 8] width 1 height 2
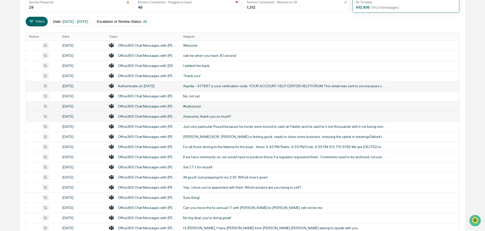
scroll to position [101, 0]
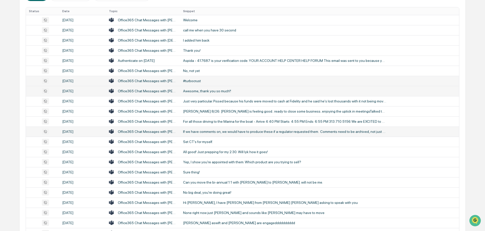
click at [209, 131] on div "If we have comments on, we would have to produce these if a regulator requested…" at bounding box center [284, 132] width 203 height 4
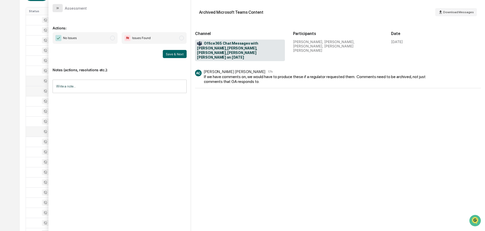
click at [58, 8] on icon "modal" at bounding box center [58, 8] width 4 height 4
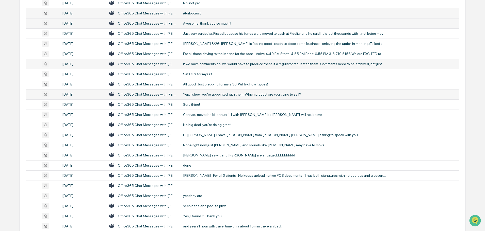
scroll to position [178, 0]
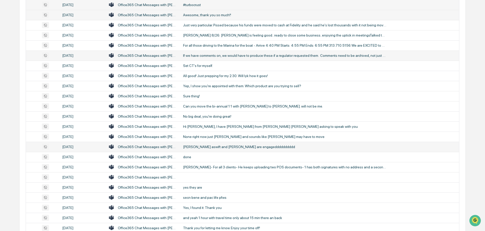
click at [198, 148] on div "[PERSON_NAME] aswift and [PERSON_NAME] are engagedddddddddd" at bounding box center [284, 147] width 203 height 4
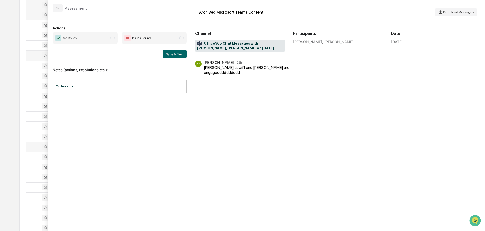
click at [60, 9] on button "modal" at bounding box center [58, 8] width 10 height 8
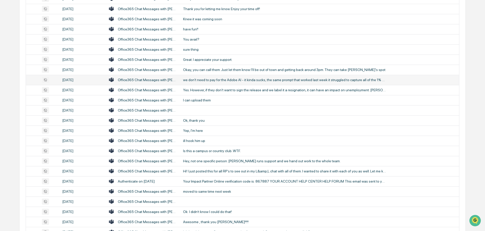
scroll to position [406, 0]
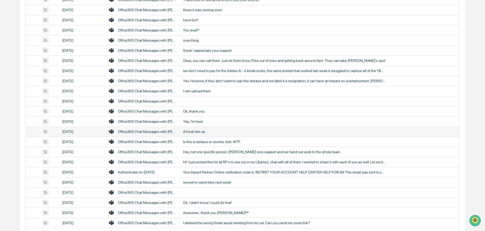
click at [201, 132] on div "ill hook him up" at bounding box center [284, 132] width 203 height 4
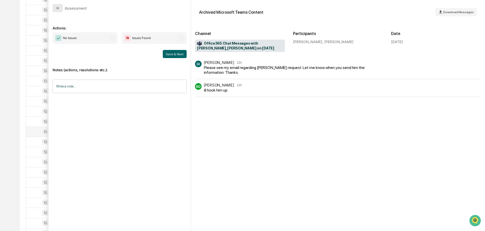
click at [55, 7] on button "modal" at bounding box center [58, 8] width 10 height 8
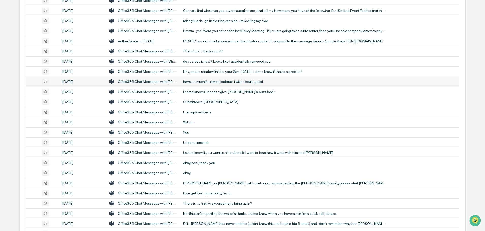
scroll to position [786, 0]
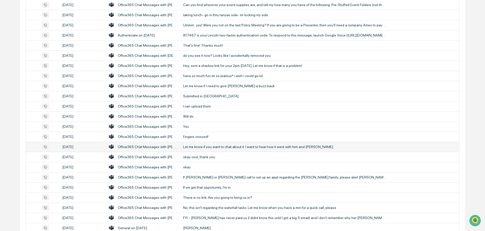
click at [221, 146] on div "Let me know if you want to chat about it. I want to hear how it went with him a…" at bounding box center [284, 147] width 203 height 4
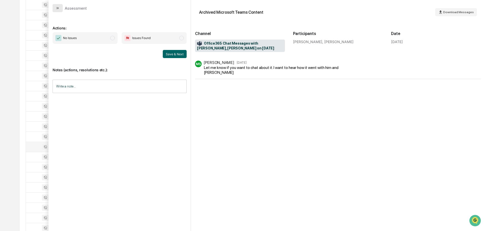
click at [59, 9] on icon "modal" at bounding box center [58, 8] width 4 height 4
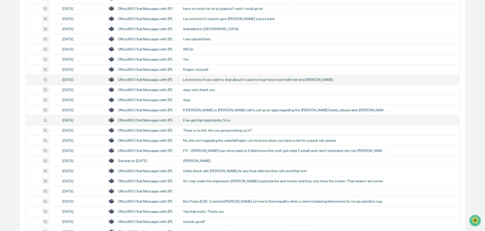
scroll to position [863, 0]
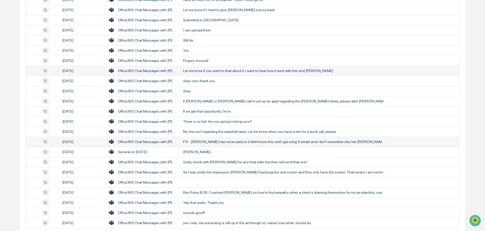
click at [214, 141] on div "FYI - [PERSON_NAME] has never paid us (I didnt know this until I got a big 5 em…" at bounding box center [284, 142] width 203 height 4
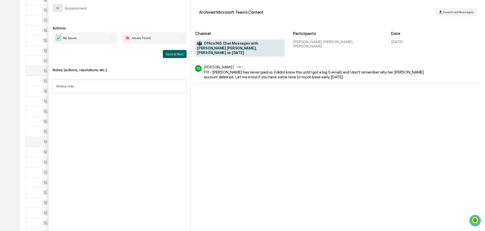
click at [58, 10] on icon "modal" at bounding box center [58, 8] width 4 height 4
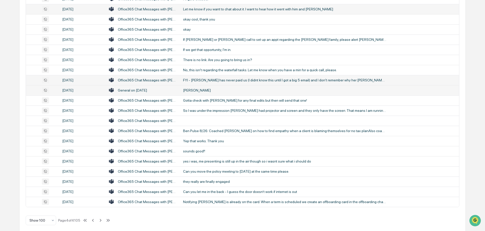
scroll to position [929, 0]
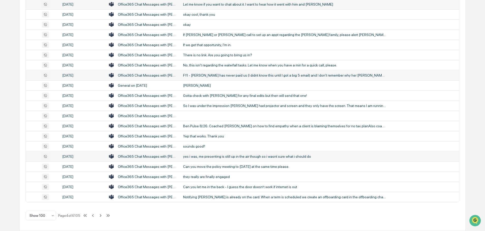
click at [206, 156] on div "yes i was, me presenting is still up in the air though so i wasnt sure what i s…" at bounding box center [284, 157] width 203 height 4
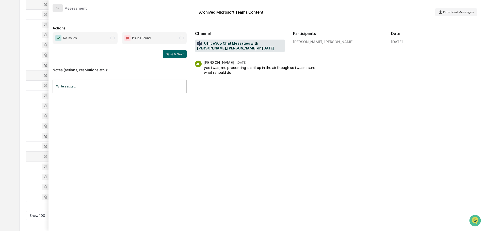
click at [61, 10] on button "modal" at bounding box center [58, 8] width 10 height 8
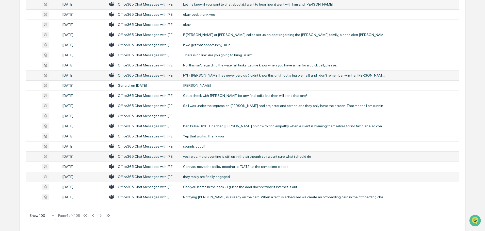
click at [202, 177] on div "they really are finally engaged" at bounding box center [284, 177] width 203 height 4
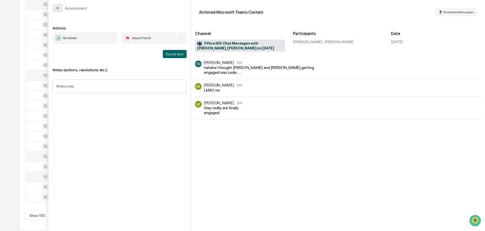
click at [58, 8] on icon "modal" at bounding box center [58, 8] width 1 height 2
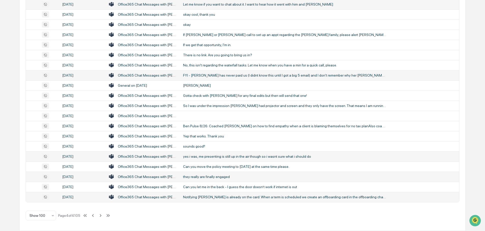
click at [196, 199] on div "Notifying [PERSON_NAME] is already on the card. When a term is scheduled we cre…" at bounding box center [284, 197] width 203 height 4
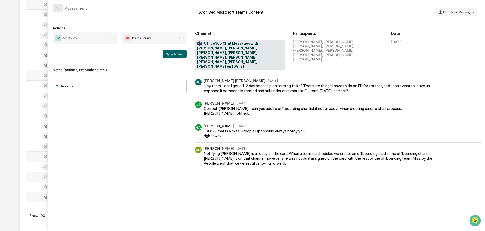
click at [60, 9] on button "modal" at bounding box center [58, 8] width 10 height 8
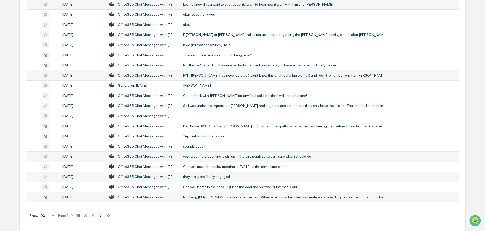
click at [101, 217] on icon at bounding box center [101, 215] width 2 height 3
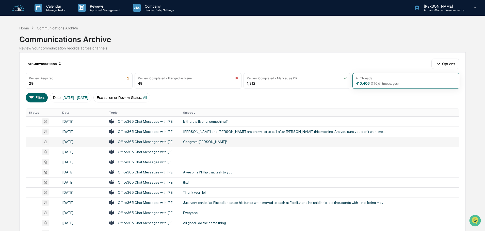
click at [194, 143] on div "Congrats [PERSON_NAME]!" at bounding box center [284, 142] width 203 height 4
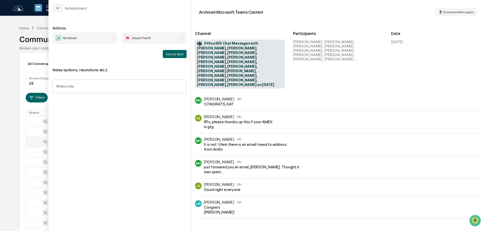
click at [59, 8] on icon "modal" at bounding box center [58, 8] width 1 height 2
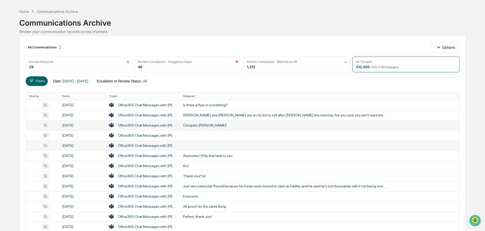
scroll to position [25, 0]
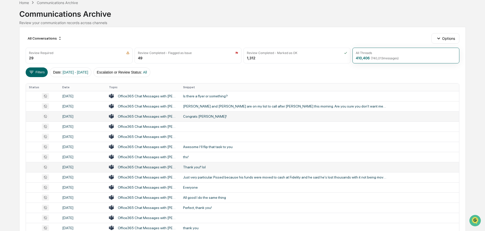
click at [199, 170] on td "Thank you!! lol" at bounding box center [319, 167] width 279 height 10
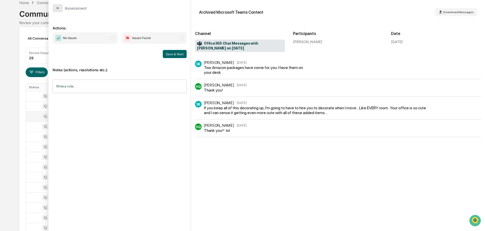
click at [56, 8] on icon "modal" at bounding box center [58, 8] width 4 height 4
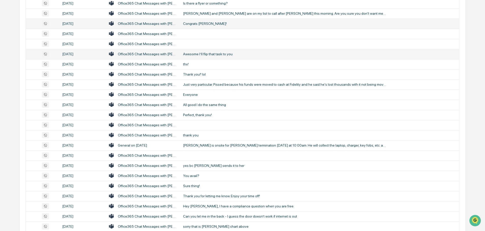
scroll to position [127, 0]
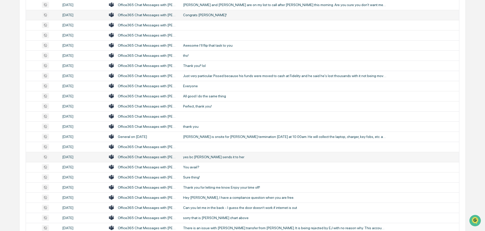
click at [193, 158] on div "yes bc [PERSON_NAME] sends it to her" at bounding box center [284, 157] width 203 height 4
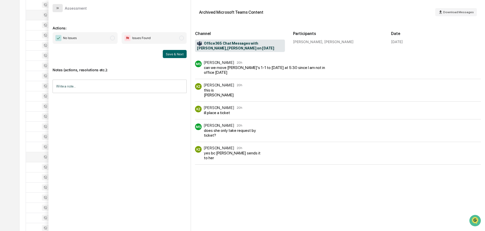
click at [60, 8] on button "modal" at bounding box center [58, 8] width 10 height 8
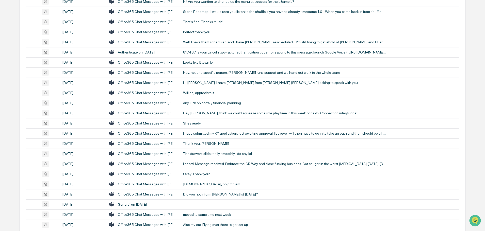
scroll to position [457, 0]
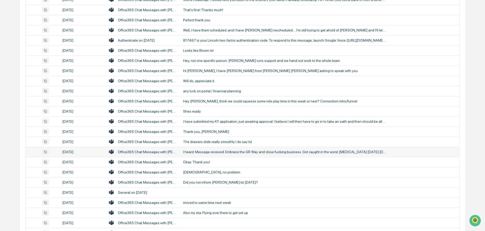
click at [198, 153] on div "I heard. Message received. Embrace the GR Way and close fucking business. Got c…" at bounding box center [284, 152] width 203 height 4
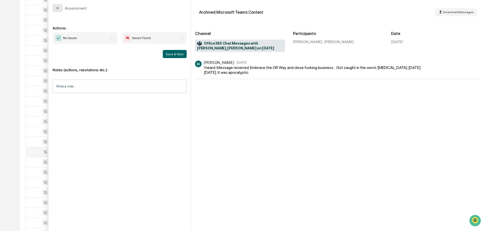
click at [60, 11] on button "modal" at bounding box center [58, 8] width 10 height 8
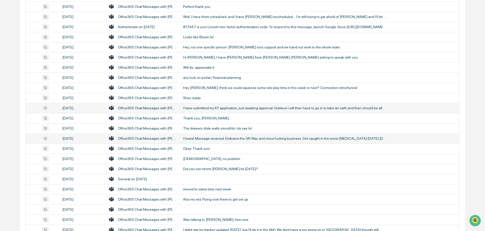
scroll to position [482, 0]
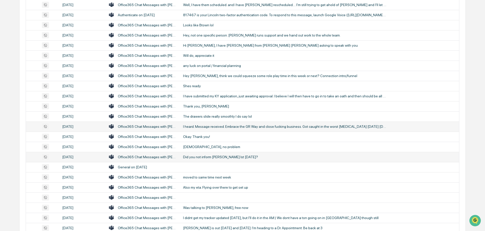
click at [200, 159] on td "Did you not inform [PERSON_NAME] lst [DATE]?" at bounding box center [319, 157] width 279 height 10
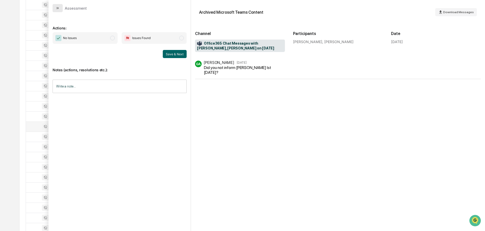
click at [58, 7] on icon "modal" at bounding box center [58, 8] width 4 height 4
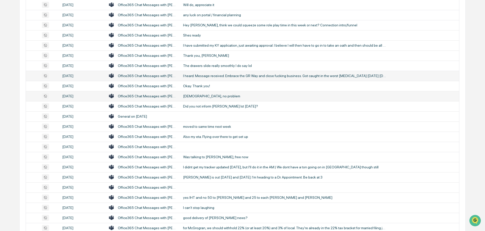
scroll to position [558, 0]
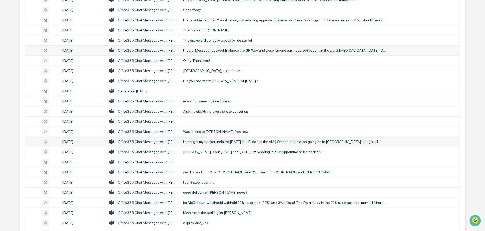
click at [208, 139] on td "I didnt get my tracker updated [DATE], but I'll do it in the AM:) We dont have …" at bounding box center [319, 142] width 279 height 10
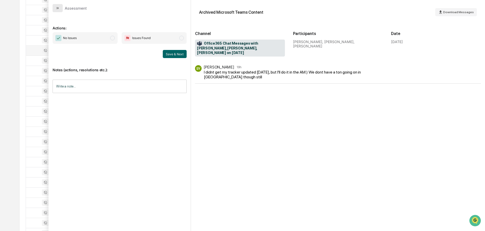
click at [59, 8] on icon "modal" at bounding box center [58, 8] width 4 height 4
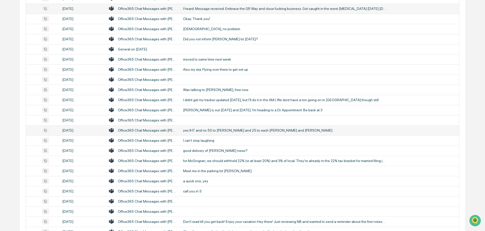
scroll to position [609, 0]
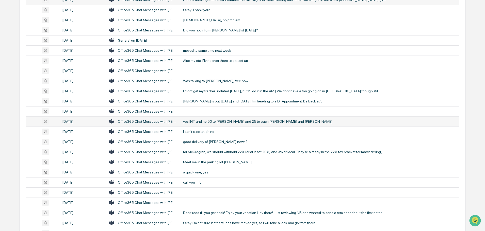
click at [210, 124] on td "yes IHT and no 50 to [PERSON_NAME] and 25 to each [PERSON_NAME] and [PERSON_NAM…" at bounding box center [319, 121] width 279 height 10
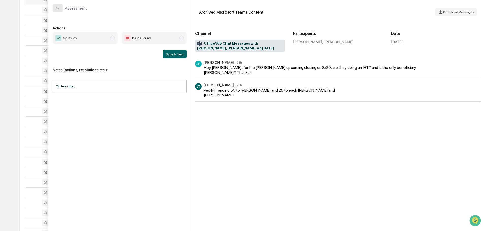
click at [57, 10] on icon "modal" at bounding box center [58, 8] width 4 height 4
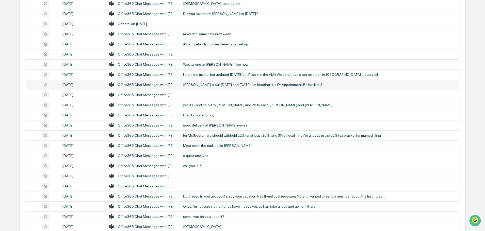
scroll to position [634, 0]
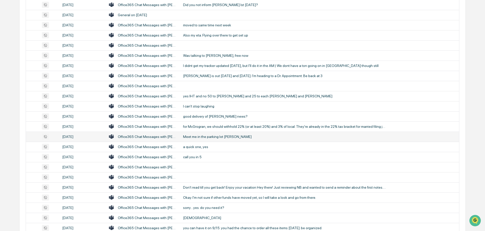
click at [202, 136] on div "Meet me in the parking lot [PERSON_NAME]" at bounding box center [284, 137] width 203 height 4
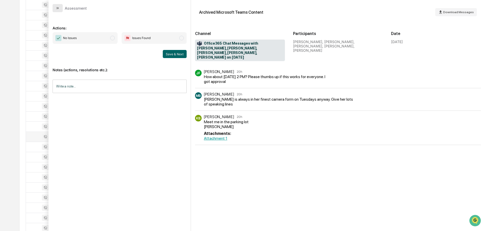
click at [57, 8] on icon "modal" at bounding box center [58, 8] width 4 height 4
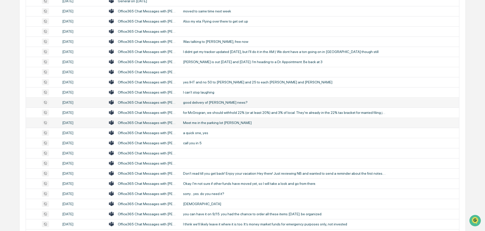
scroll to position [660, 0]
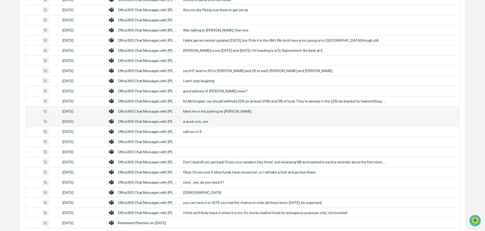
click at [198, 122] on div "a quick one, yes" at bounding box center [284, 121] width 203 height 4
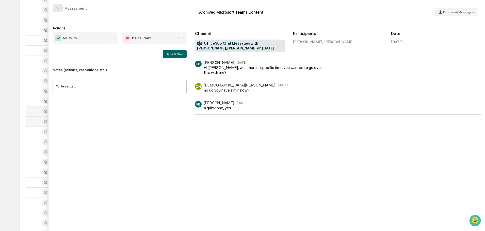
click at [56, 9] on icon "modal" at bounding box center [58, 8] width 4 height 4
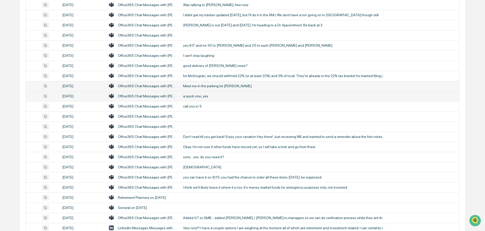
scroll to position [710, 0]
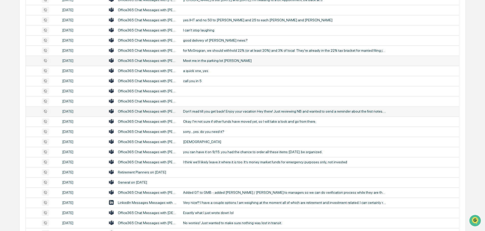
click at [203, 110] on div "Don't read till you get back! Enjoy your vacation Hey there! Just reviewing NB …" at bounding box center [284, 111] width 203 height 4
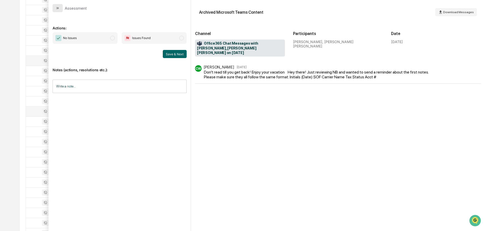
click at [61, 9] on button "modal" at bounding box center [58, 8] width 10 height 8
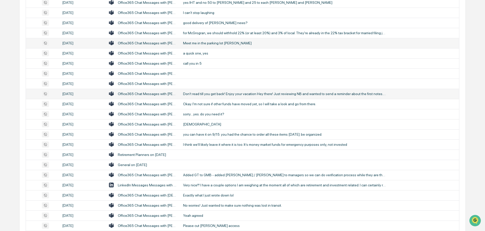
scroll to position [736, 0]
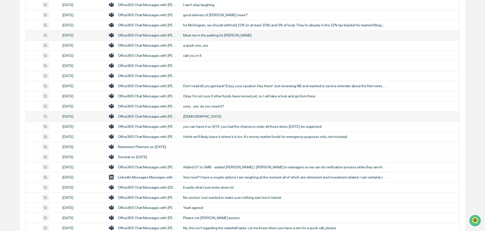
click at [194, 115] on div "[DEMOGRAPHIC_DATA]" at bounding box center [284, 116] width 203 height 4
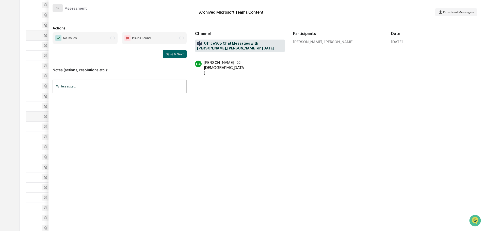
click at [57, 10] on icon "modal" at bounding box center [58, 8] width 4 height 4
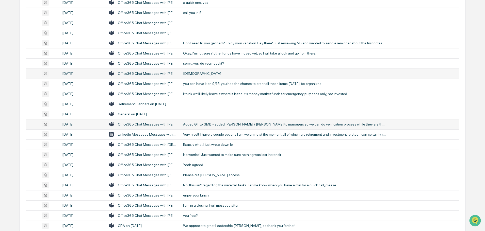
scroll to position [786, 0]
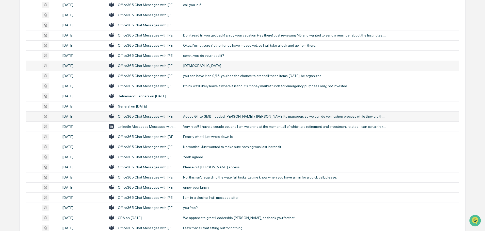
click at [207, 116] on div "Added GT to GMB - added [PERSON_NAME] / [PERSON_NAME] to managers so we can do …" at bounding box center [284, 116] width 203 height 4
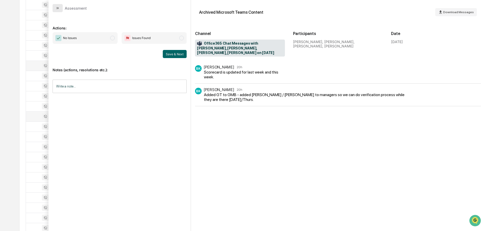
click at [58, 8] on icon "modal" at bounding box center [58, 8] width 4 height 4
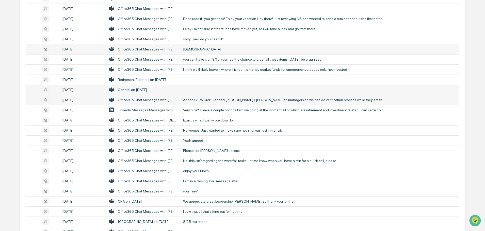
scroll to position [812, 0]
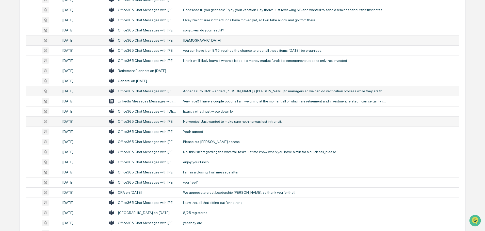
click at [198, 121] on div "No worries! Just wanted to make sure nothing was lost in transit." at bounding box center [284, 121] width 203 height 4
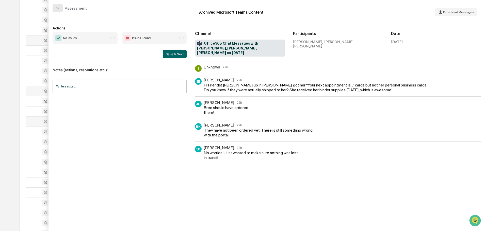
click at [60, 5] on button "modal" at bounding box center [58, 8] width 10 height 8
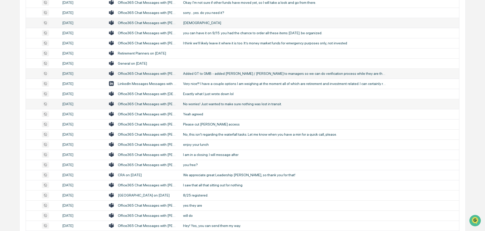
scroll to position [837, 0]
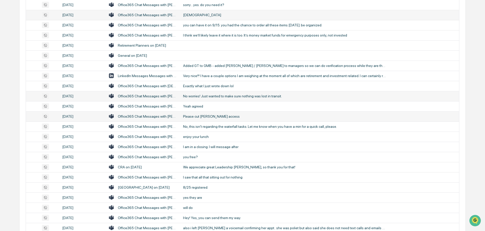
click at [203, 115] on div "Please cut [PERSON_NAME] access" at bounding box center [284, 116] width 203 height 4
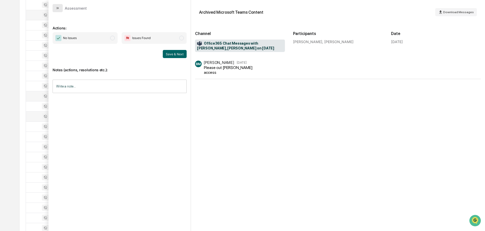
click at [60, 8] on button "modal" at bounding box center [58, 8] width 10 height 8
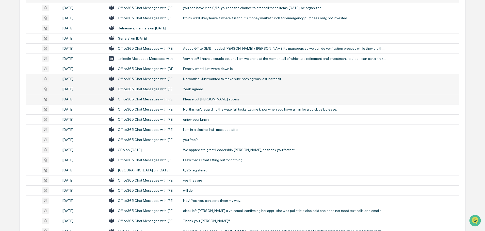
scroll to position [863, 0]
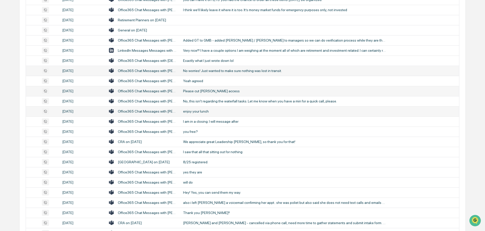
click at [195, 114] on td "enjoy your lunch" at bounding box center [319, 111] width 279 height 10
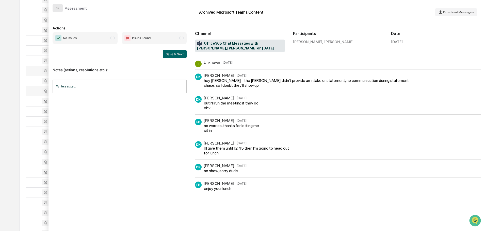
click at [58, 8] on icon "modal" at bounding box center [58, 8] width 1 height 2
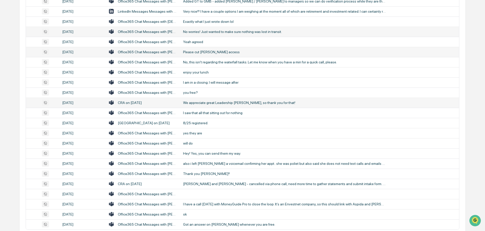
scroll to position [913, 0]
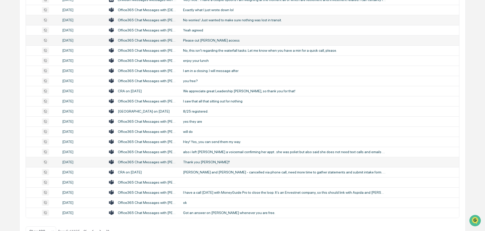
click at [197, 159] on td "Thank you [PERSON_NAME]!!" at bounding box center [319, 162] width 279 height 10
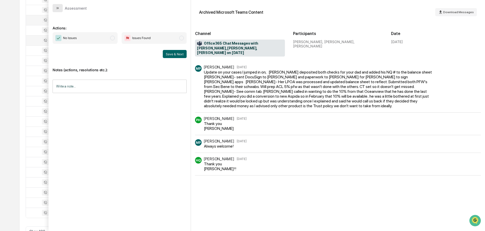
click at [57, 7] on icon "modal" at bounding box center [58, 8] width 4 height 4
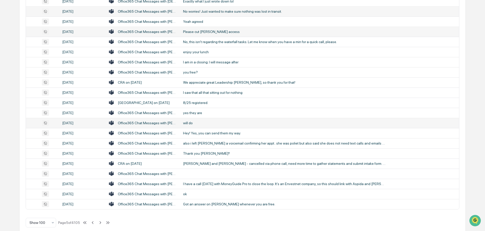
scroll to position [929, 0]
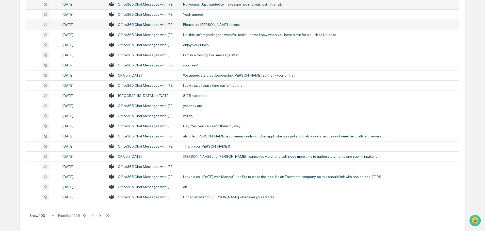
click at [101, 215] on icon at bounding box center [100, 215] width 2 height 3
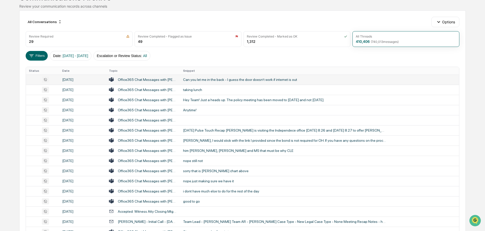
scroll to position [51, 0]
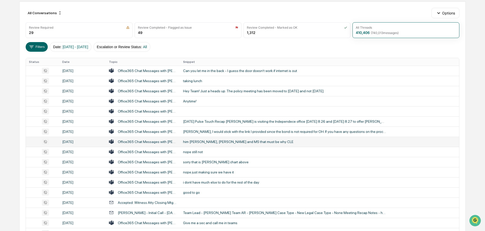
click at [213, 142] on div "him [PERSON_NAME], [PERSON_NAME] and MS that must be why CLE" at bounding box center [284, 142] width 203 height 4
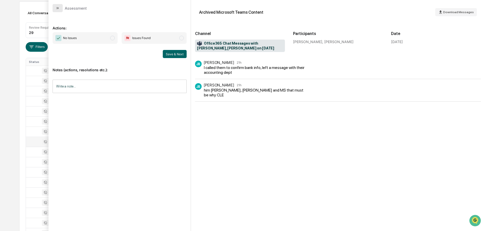
click at [57, 9] on icon "modal" at bounding box center [58, 8] width 4 height 4
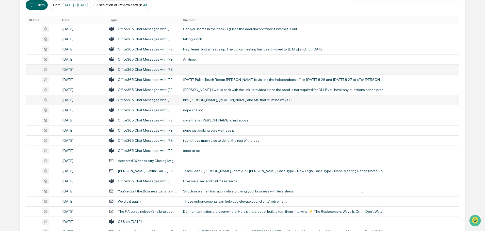
scroll to position [101, 0]
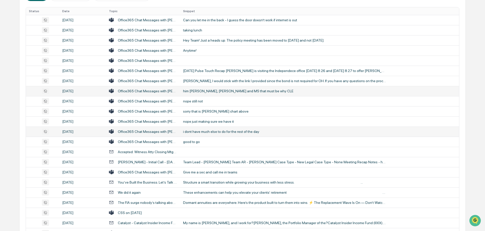
click at [203, 130] on div "i dont have much else to do for the rest of the day" at bounding box center [284, 132] width 203 height 4
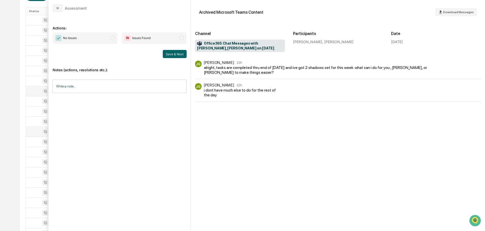
click at [63, 9] on div "Assessment" at bounding box center [70, 8] width 34 height 8
click at [61, 9] on button "modal" at bounding box center [58, 8] width 10 height 8
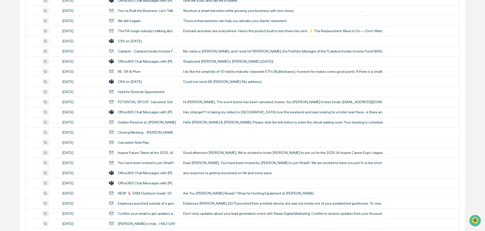
scroll to position [279, 0]
